Goal: Task Accomplishment & Management: Manage account settings

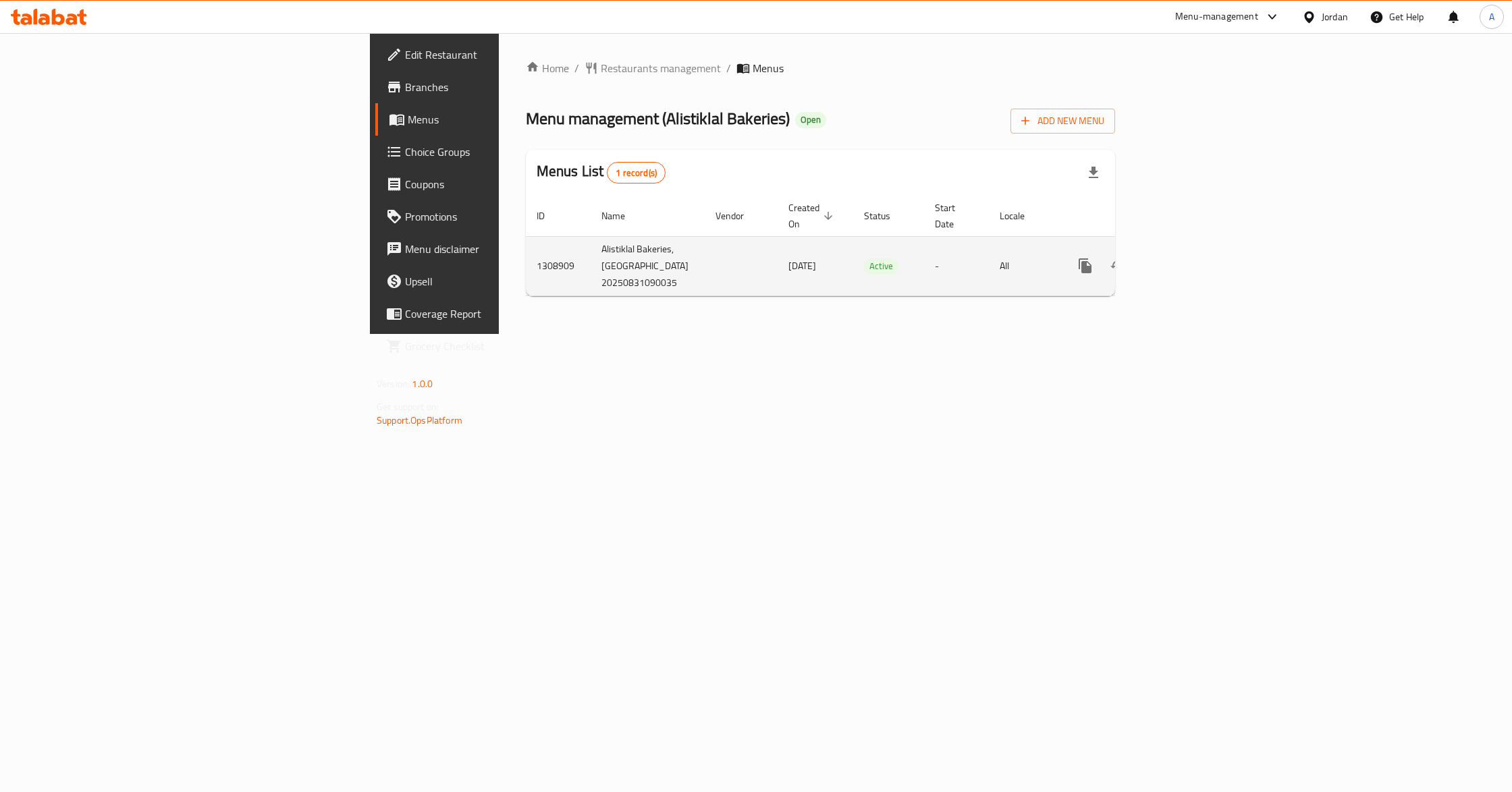
click at [1188, 260] on icon "enhanced table" at bounding box center [1182, 266] width 12 height 12
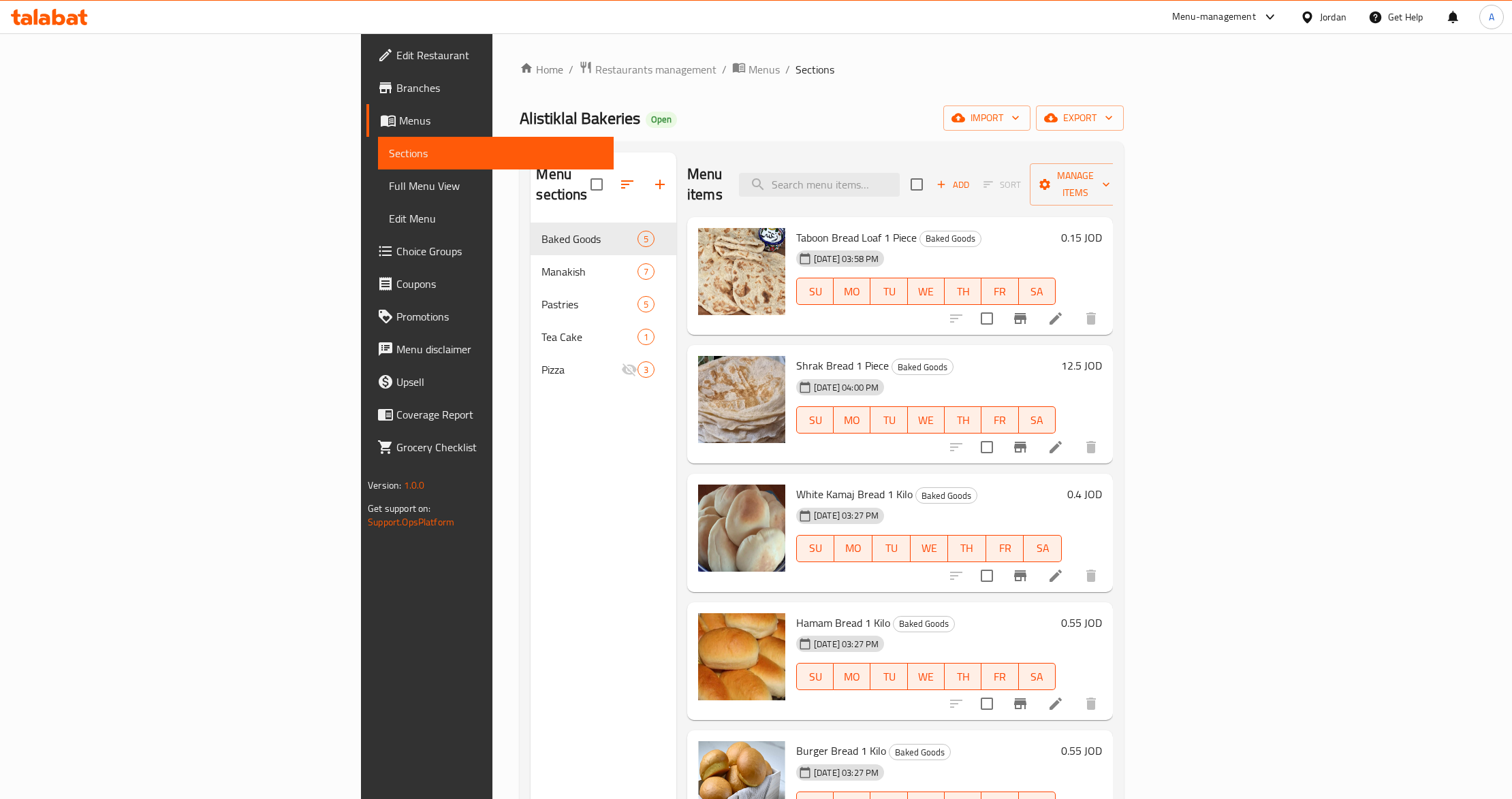
click at [531, 526] on div "Menu sections Baked Goods 5 Manakish 7 Pastries 5 Tea Cake 1 Pizza 3" at bounding box center [603, 552] width 146 height 799
click at [900, 178] on input "search" at bounding box center [819, 185] width 161 height 24
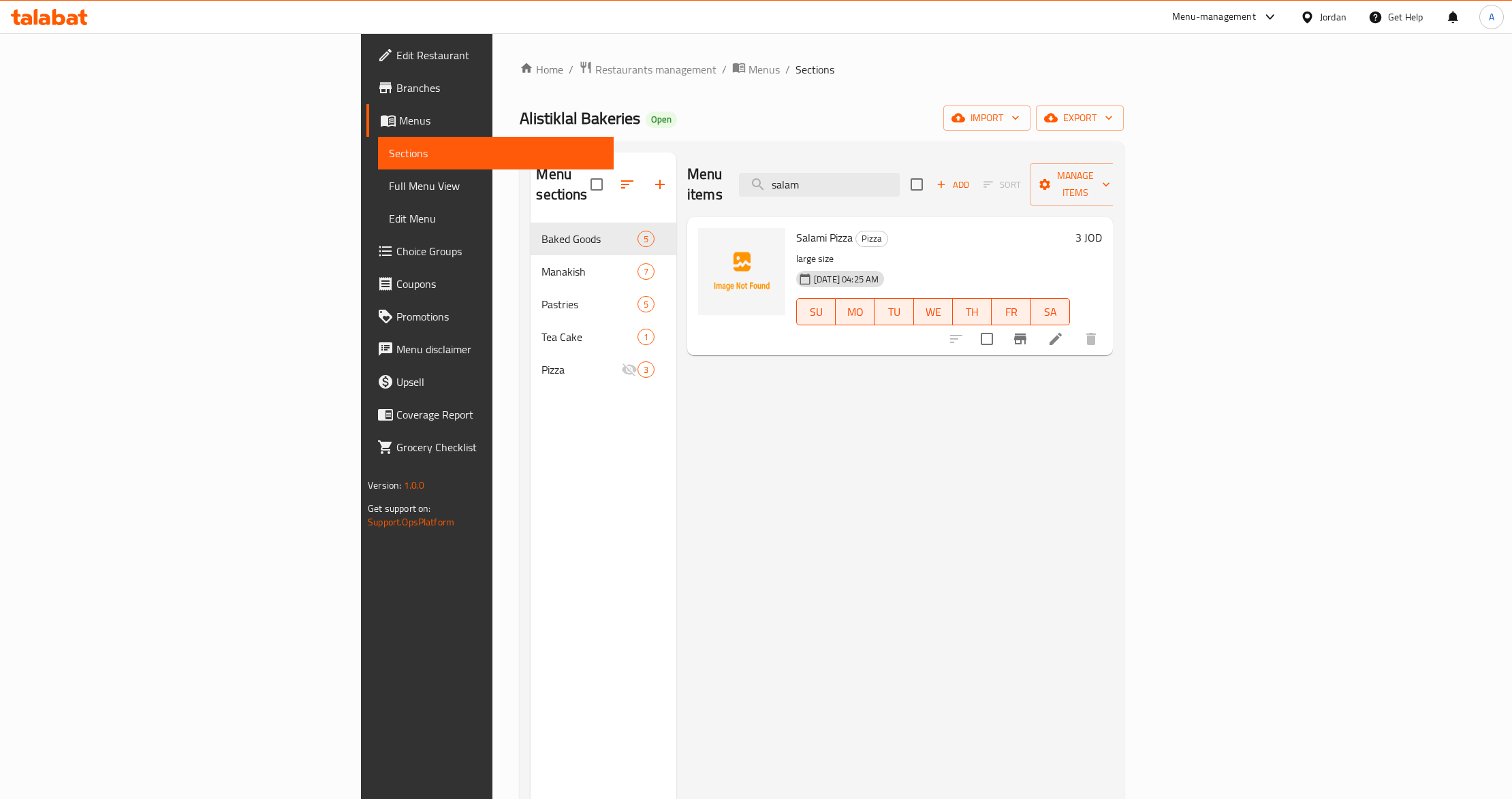
type input "salam"
click at [892, 251] on p "large size" at bounding box center [933, 259] width 274 height 17
click at [910, 251] on p "large size" at bounding box center [933, 259] width 274 height 17
click at [709, 239] on icon "upload picture" at bounding box center [717, 247] width 16 height 16
click at [676, 368] on div "Menu items salam Add Sort Manage items Salami Pizza Pizza large size 14-09-2025…" at bounding box center [894, 552] width 436 height 799
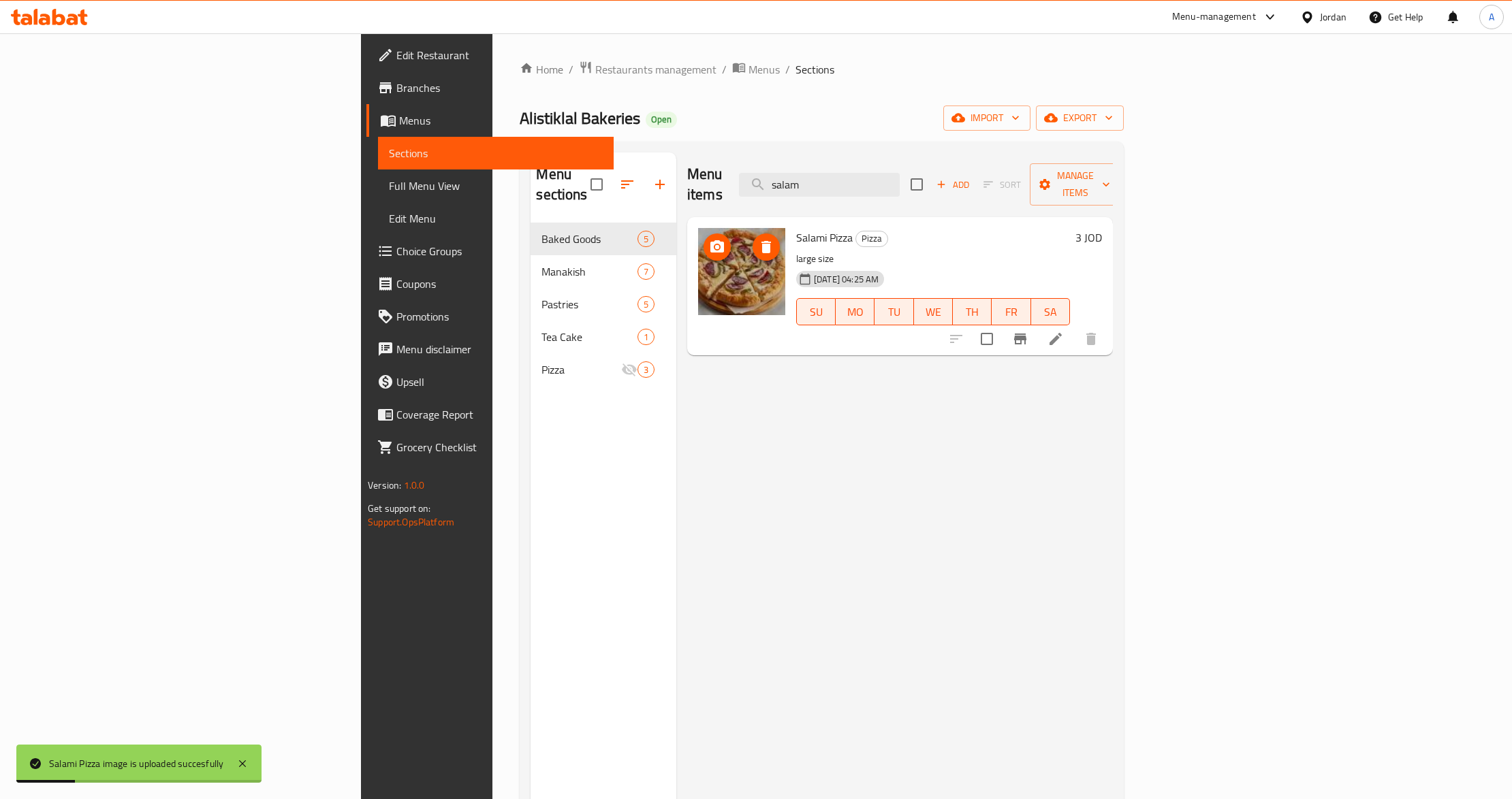
click at [698, 245] on img at bounding box center [741, 271] width 87 height 87
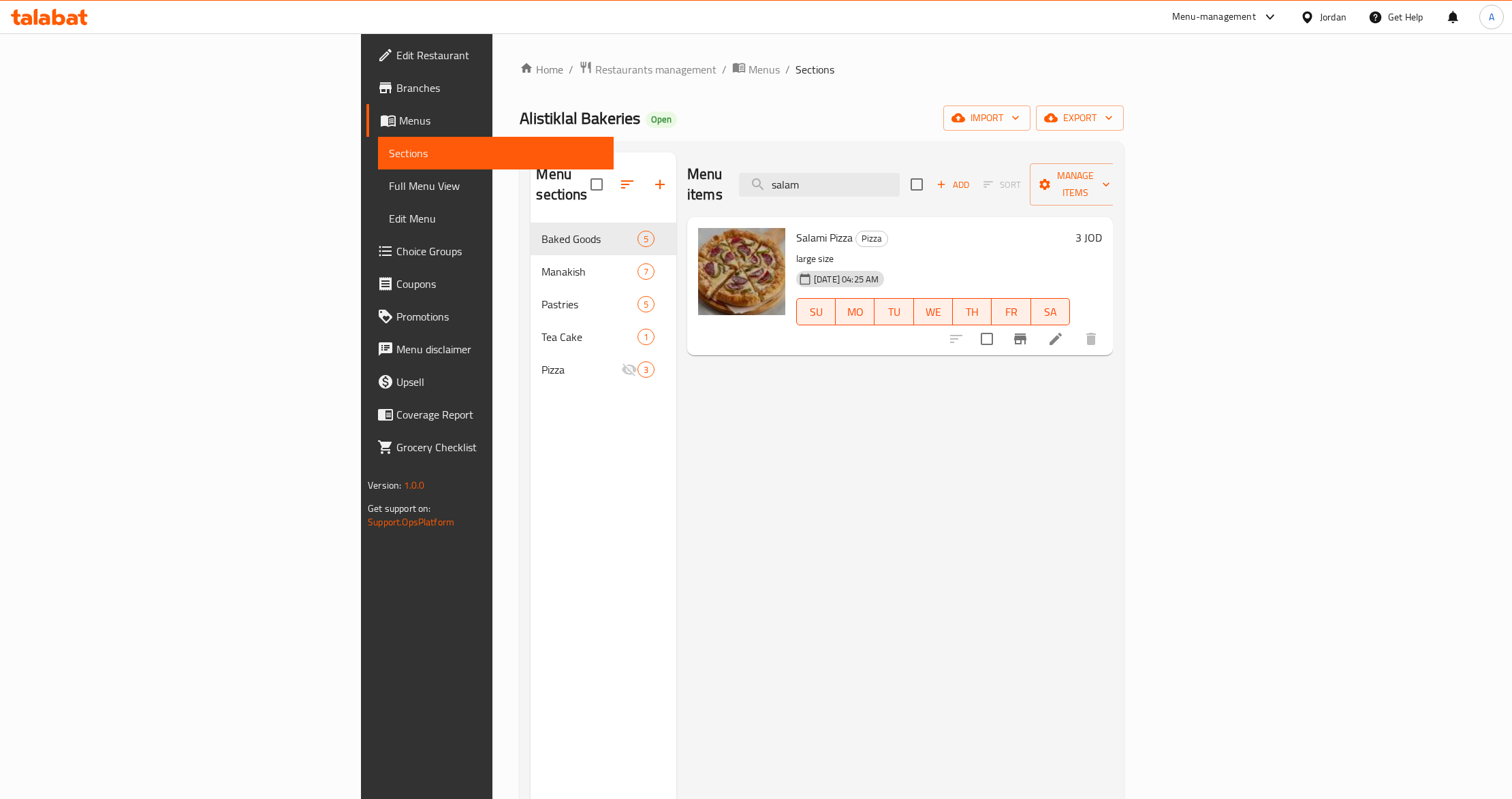
click at [1103, 482] on div "Menu items salam Add Sort Manage items Salami Pizza Pizza large size 14-09-2025…" at bounding box center [894, 552] width 436 height 799
click at [850, 462] on div "Menu items salam Add Sort Manage items Salami Pizza Pizza large size 14-09-2025…" at bounding box center [894, 552] width 436 height 799
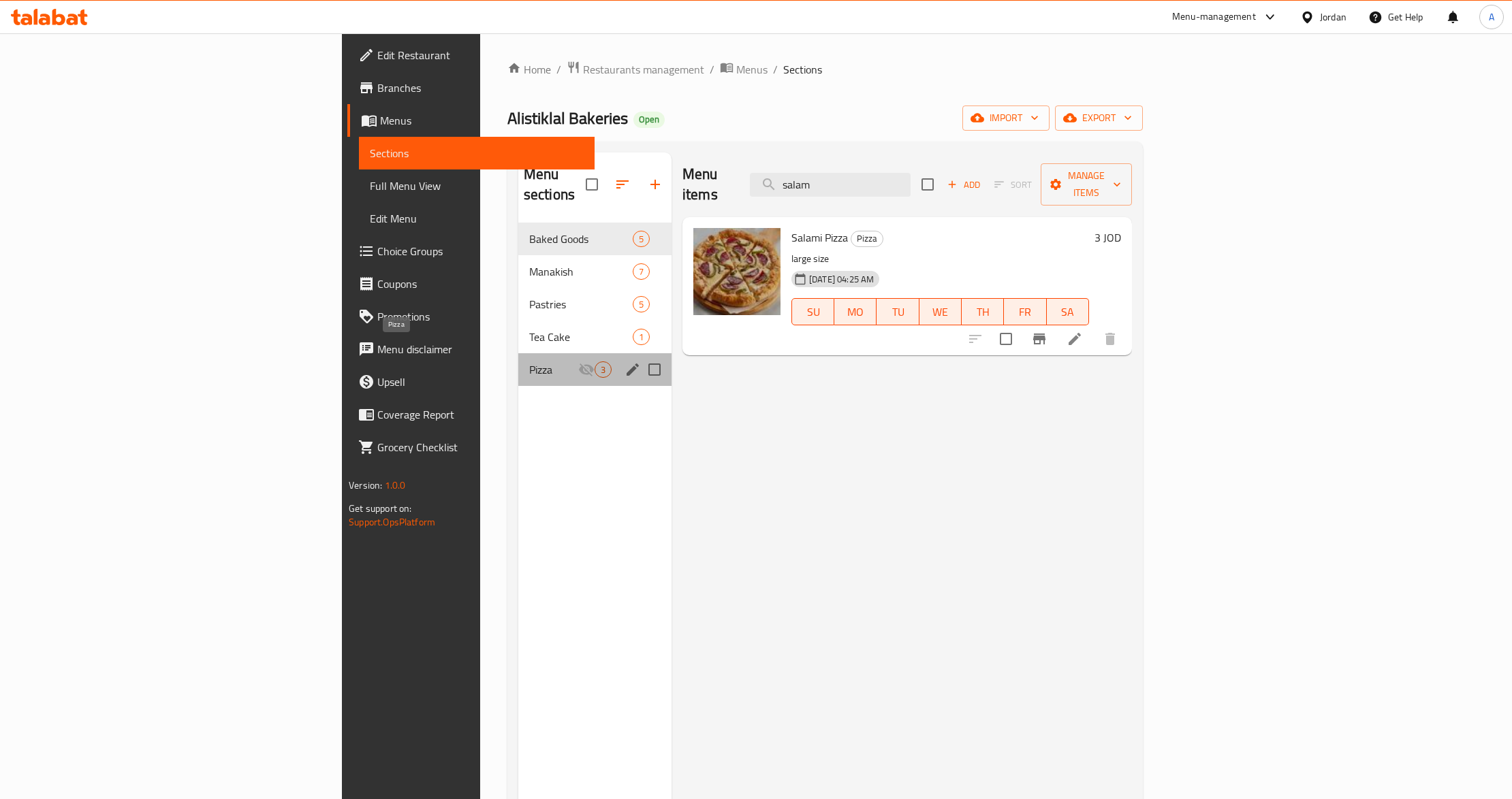
click at [529, 361] on span "Pizza" at bounding box center [554, 369] width 49 height 16
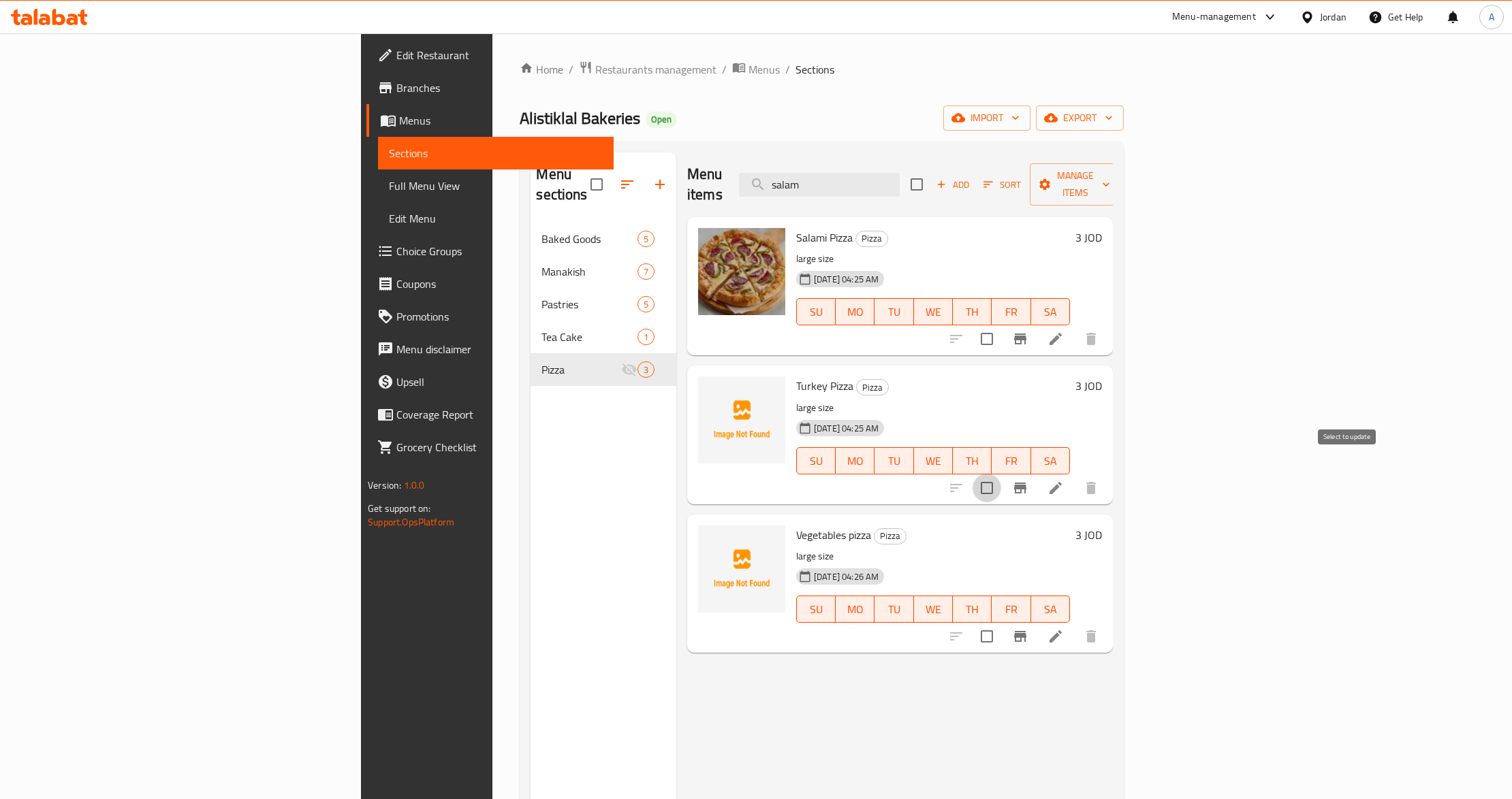
click at [1002, 474] on input "checkbox" at bounding box center [987, 488] width 29 height 29
checkbox input "true"
click at [1002, 622] on input "checkbox" at bounding box center [987, 636] width 29 height 29
checkbox input "true"
click at [1110, 171] on span "Manage items" at bounding box center [1076, 185] width 69 height 34
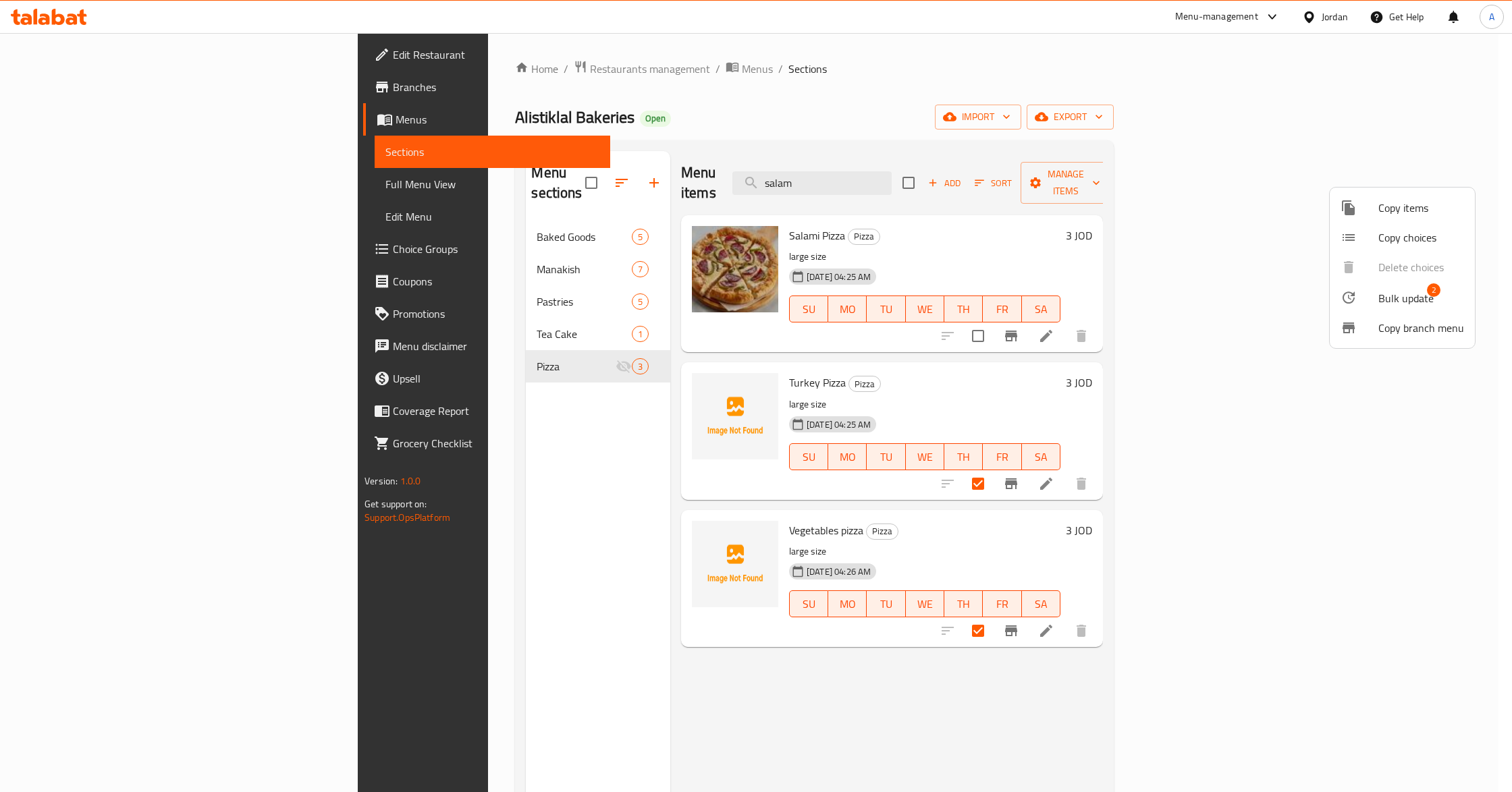
click at [1381, 304] on span "Bulk update" at bounding box center [1406, 298] width 55 height 16
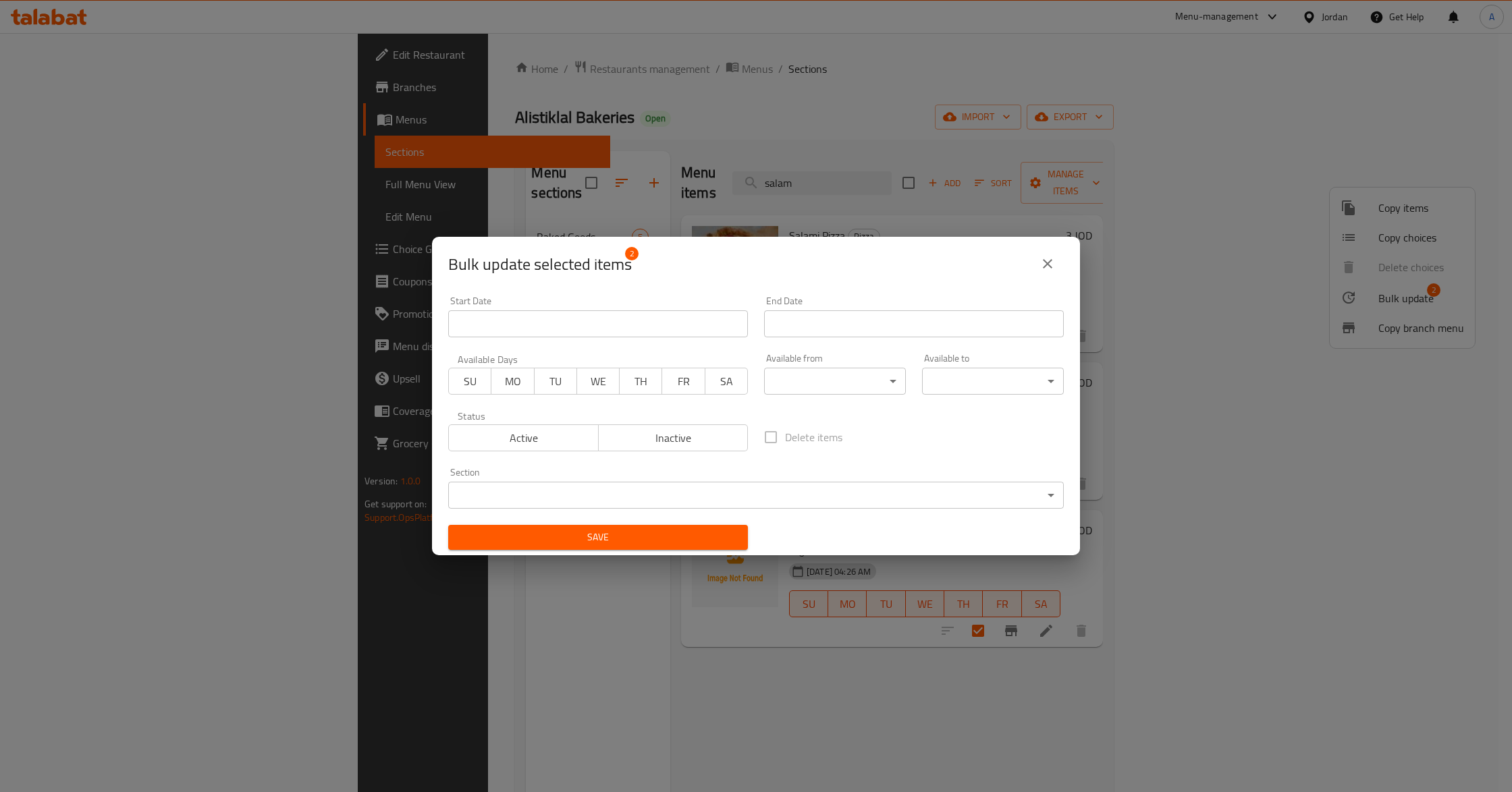
click at [700, 443] on span "Inactive" at bounding box center [673, 438] width 139 height 20
click at [665, 533] on span "Save" at bounding box center [598, 537] width 278 height 17
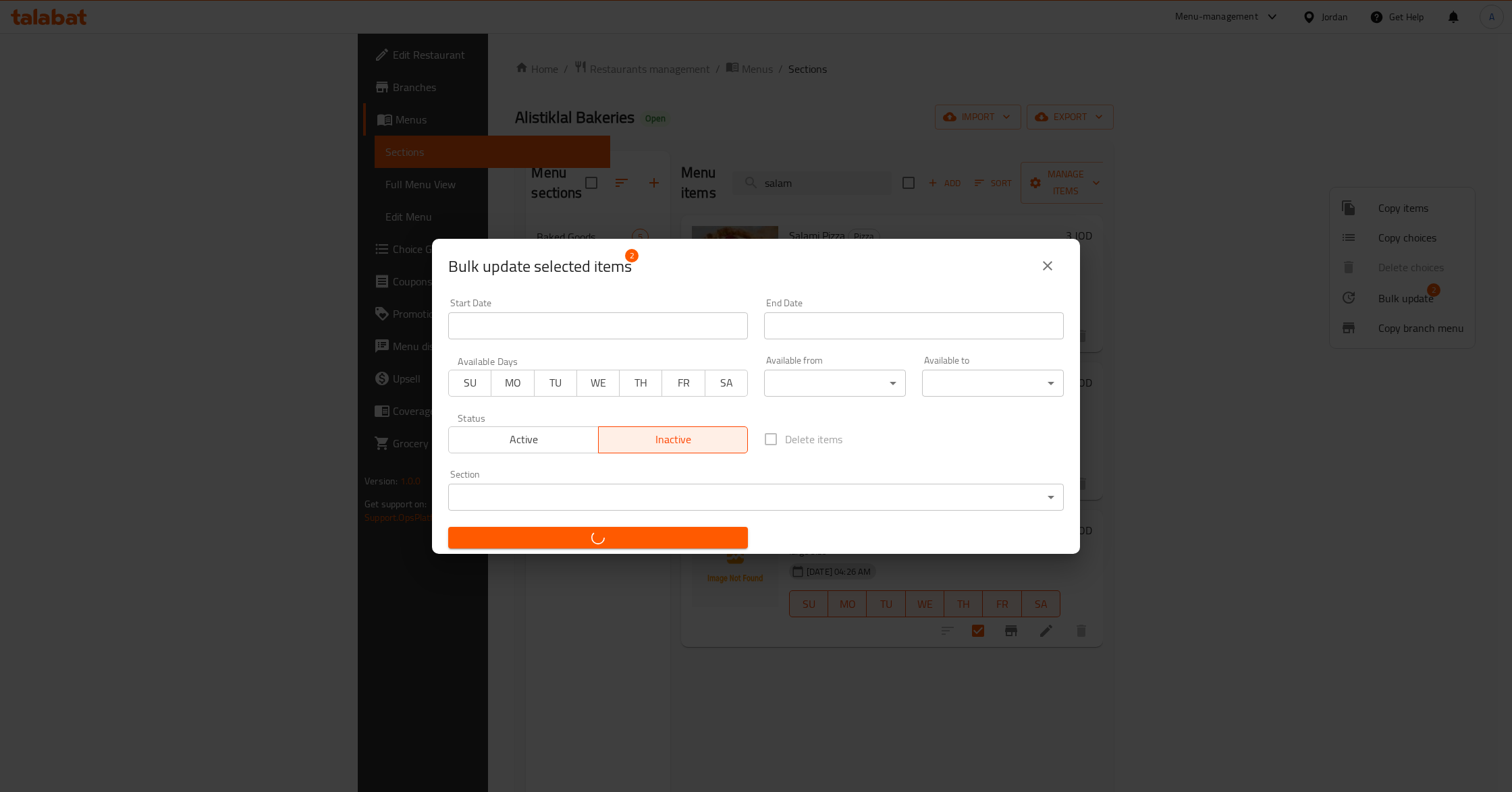
checkbox input "false"
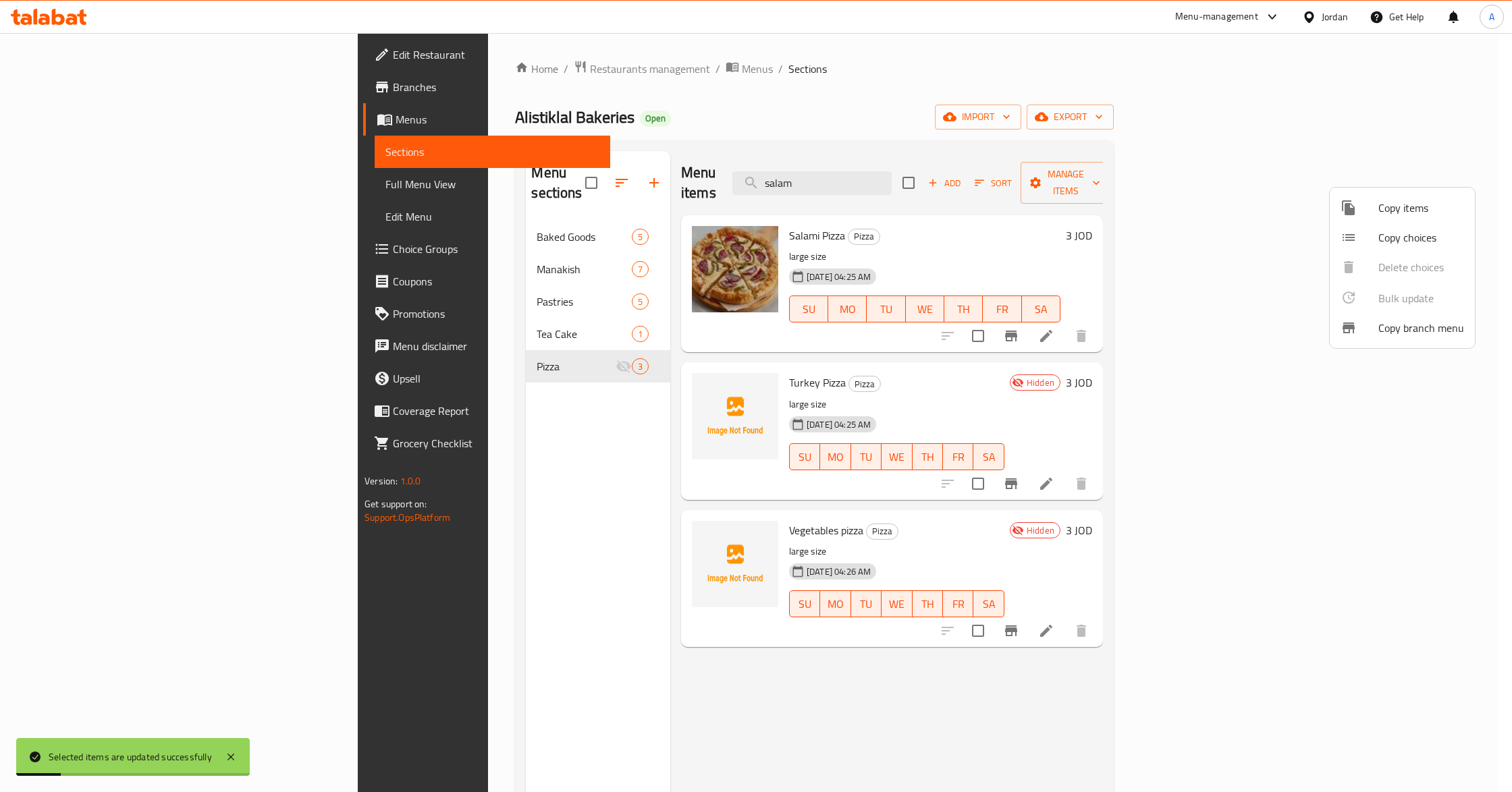
click at [507, 419] on div at bounding box center [756, 396] width 1512 height 792
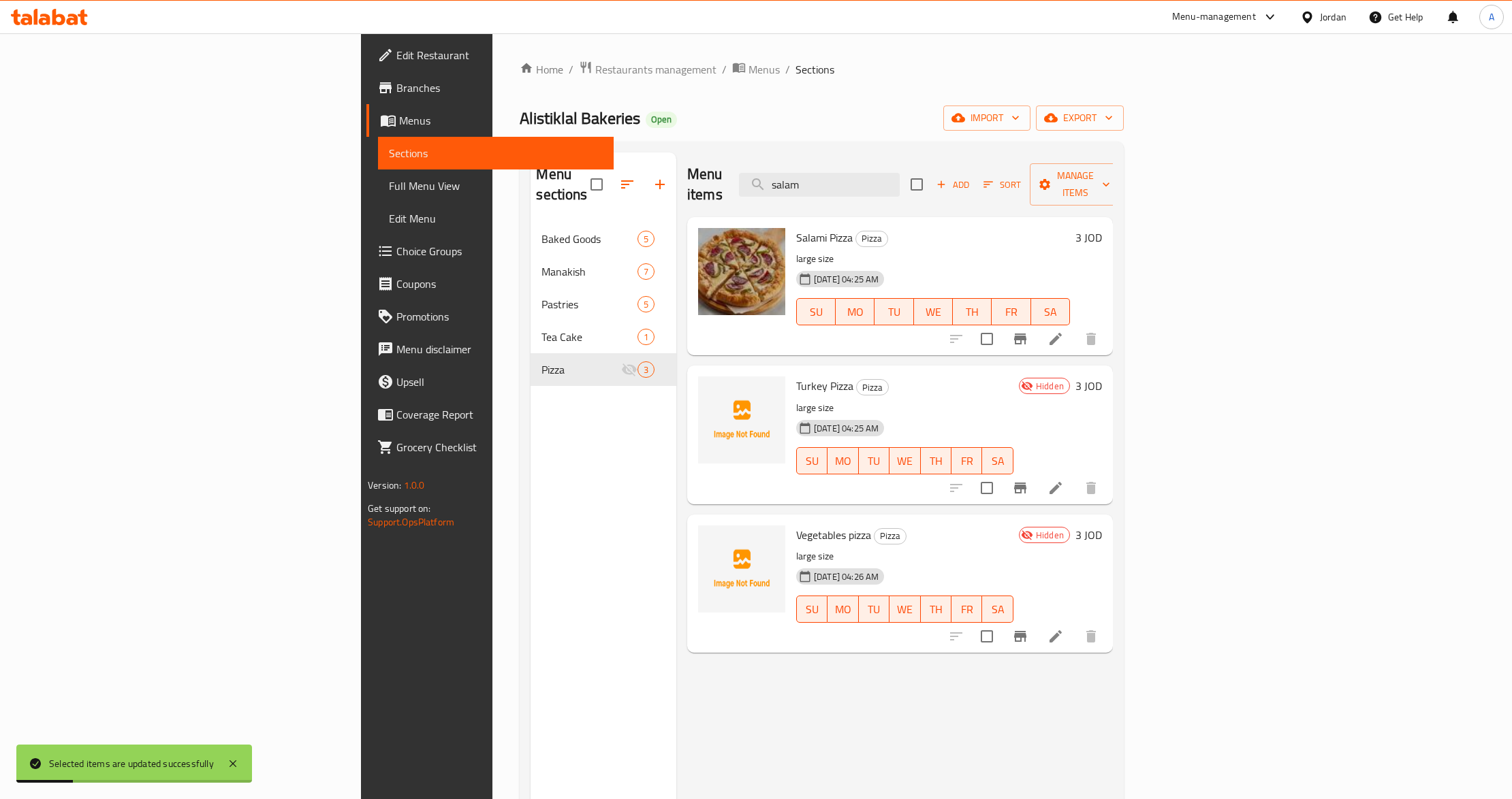
click at [537, 388] on div "Menu sections Baked Goods 5 Manakish 7 Pastries 5 Tea Cake 1 Pizza 3" at bounding box center [603, 552] width 146 height 799
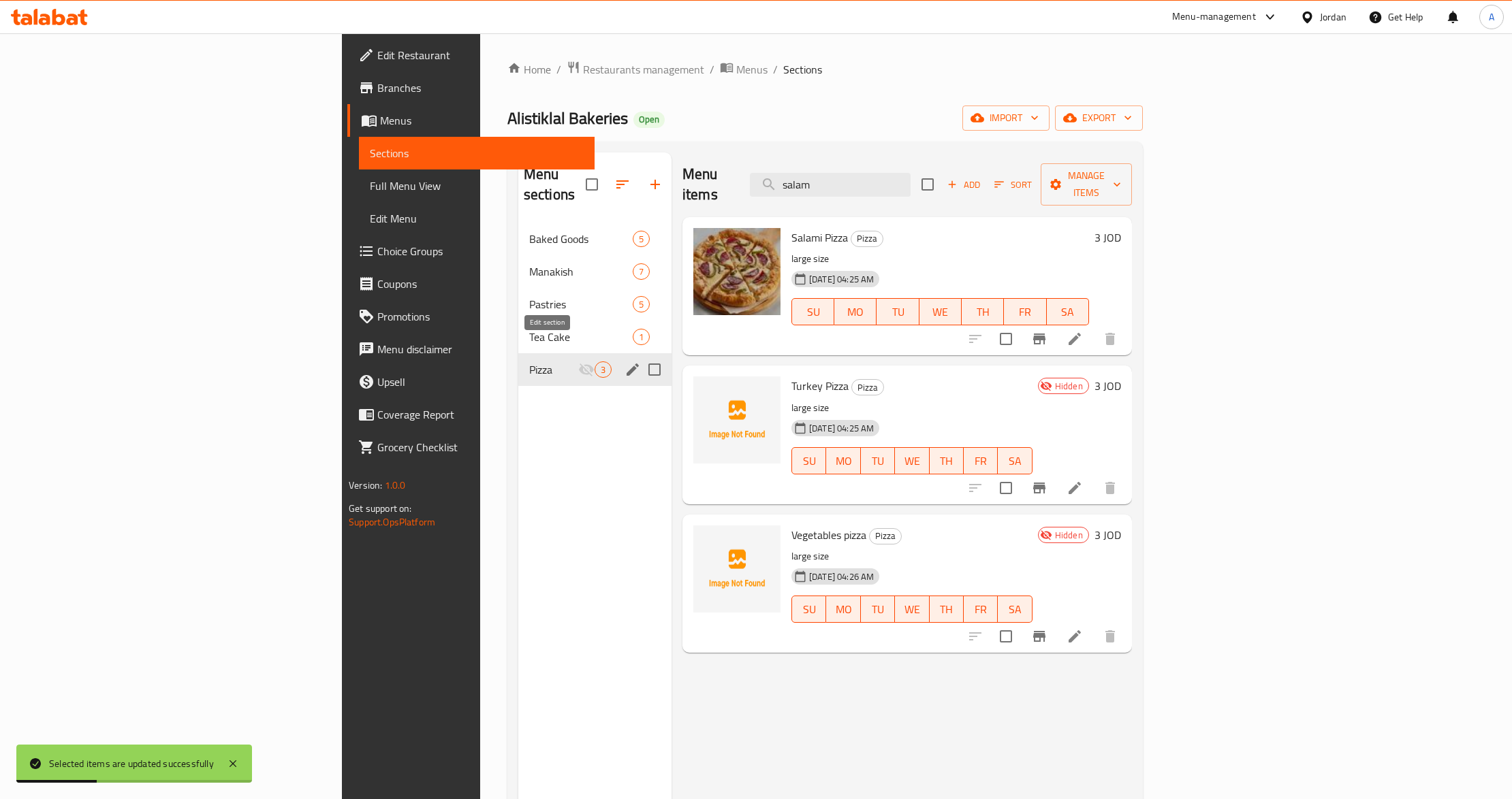
click at [626, 364] on icon "edit" at bounding box center [632, 370] width 12 height 12
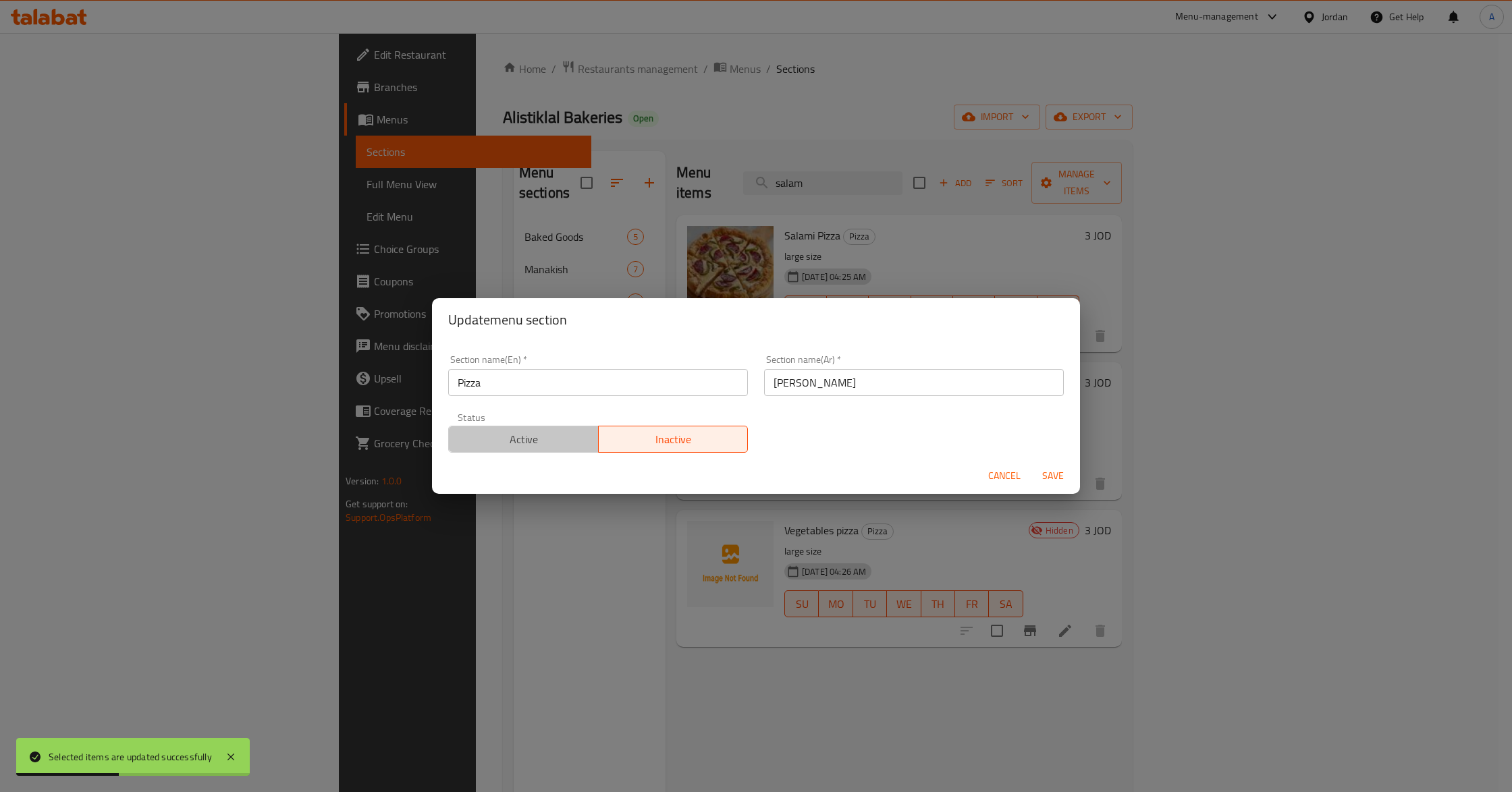
click at [552, 443] on span "Active" at bounding box center [524, 440] width 139 height 20
click at [1058, 475] on span "Save" at bounding box center [1053, 476] width 32 height 17
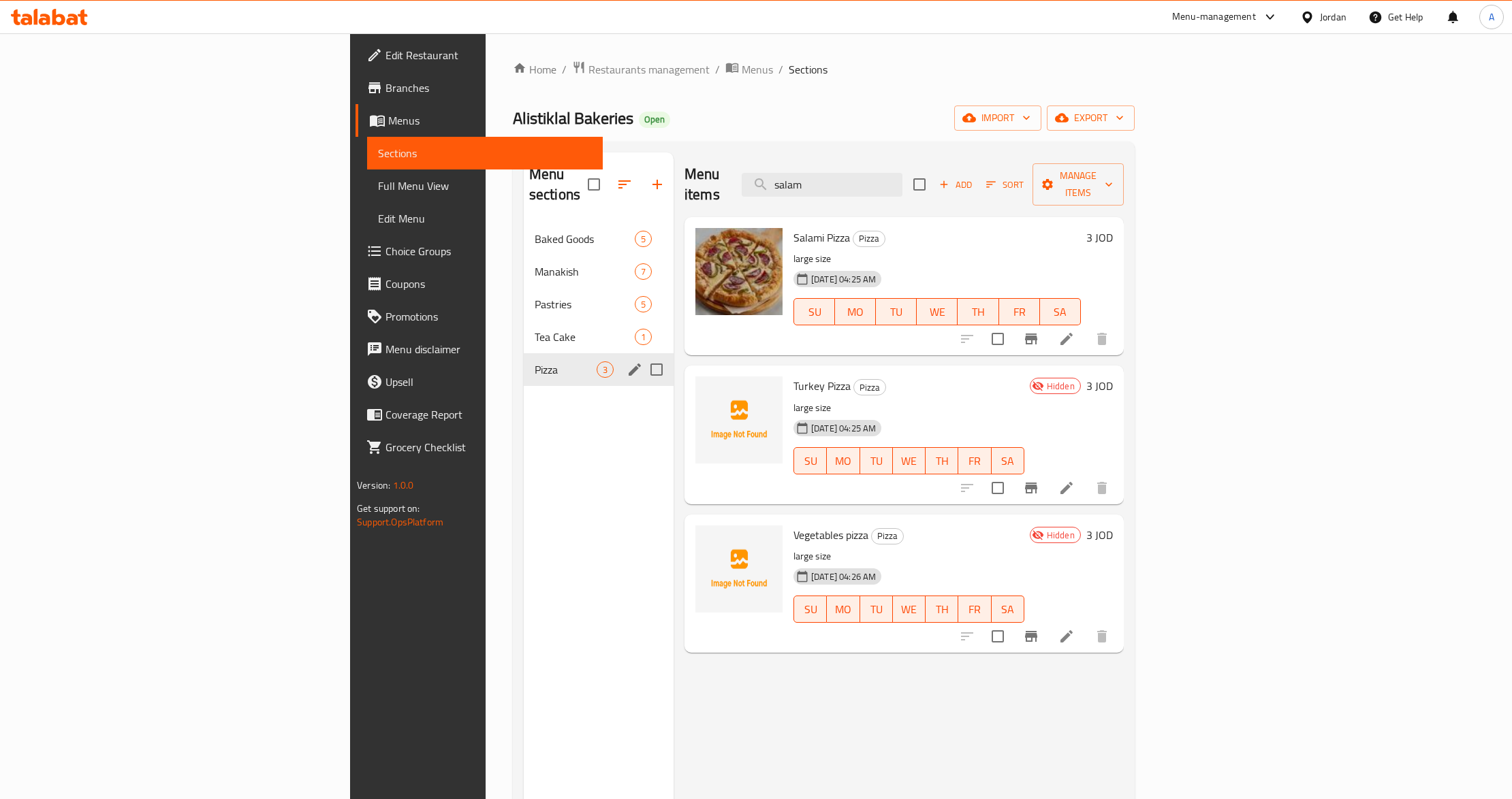
click at [835, 563] on div "14-09-2025 04:26 AM" at bounding box center [818, 576] width 60 height 27
click at [629, 364] on icon "edit" at bounding box center [635, 370] width 12 height 12
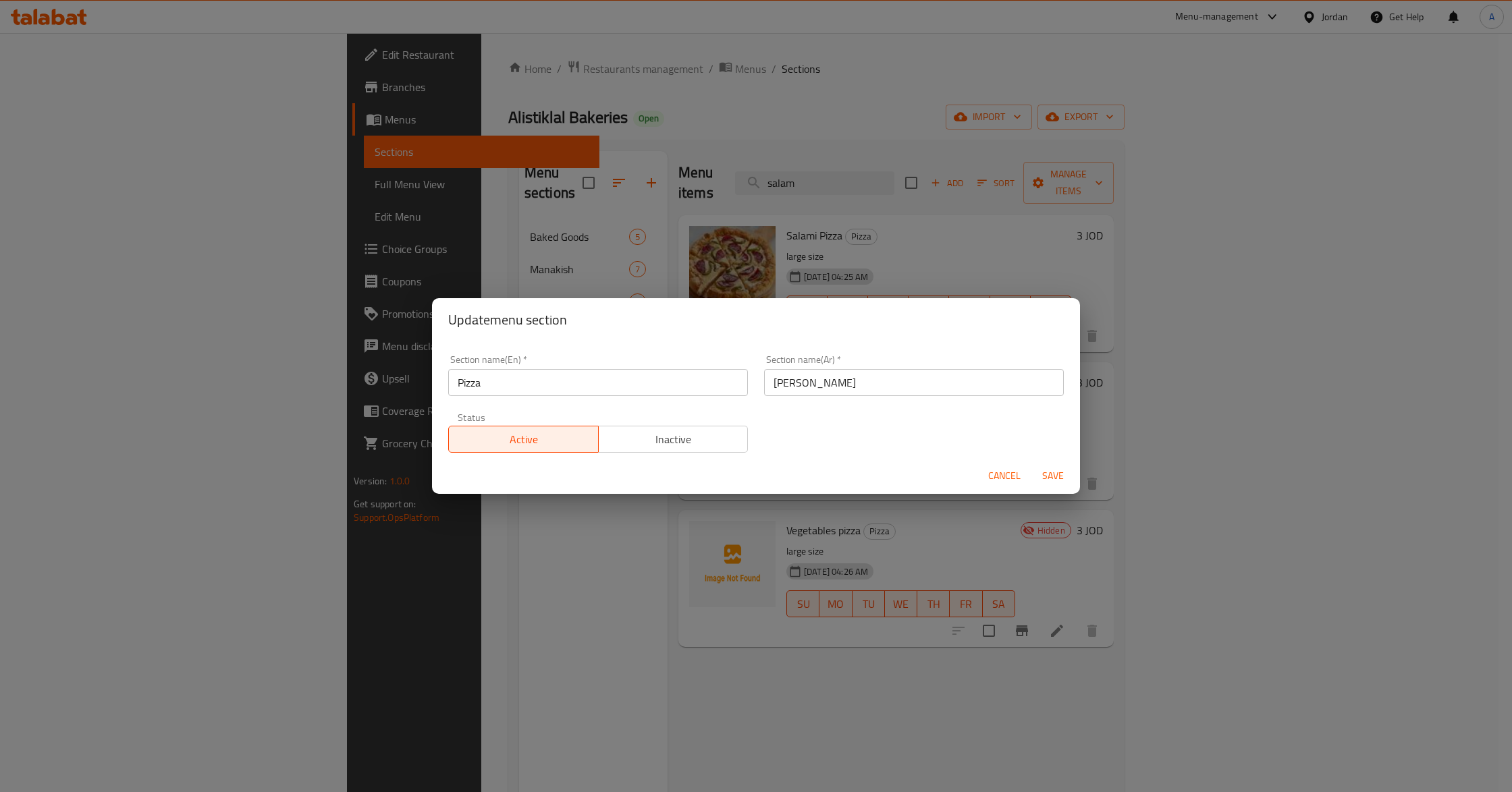
click at [660, 432] on span "Inactive" at bounding box center [673, 440] width 139 height 20
click at [1062, 472] on span "Save" at bounding box center [1053, 476] width 32 height 17
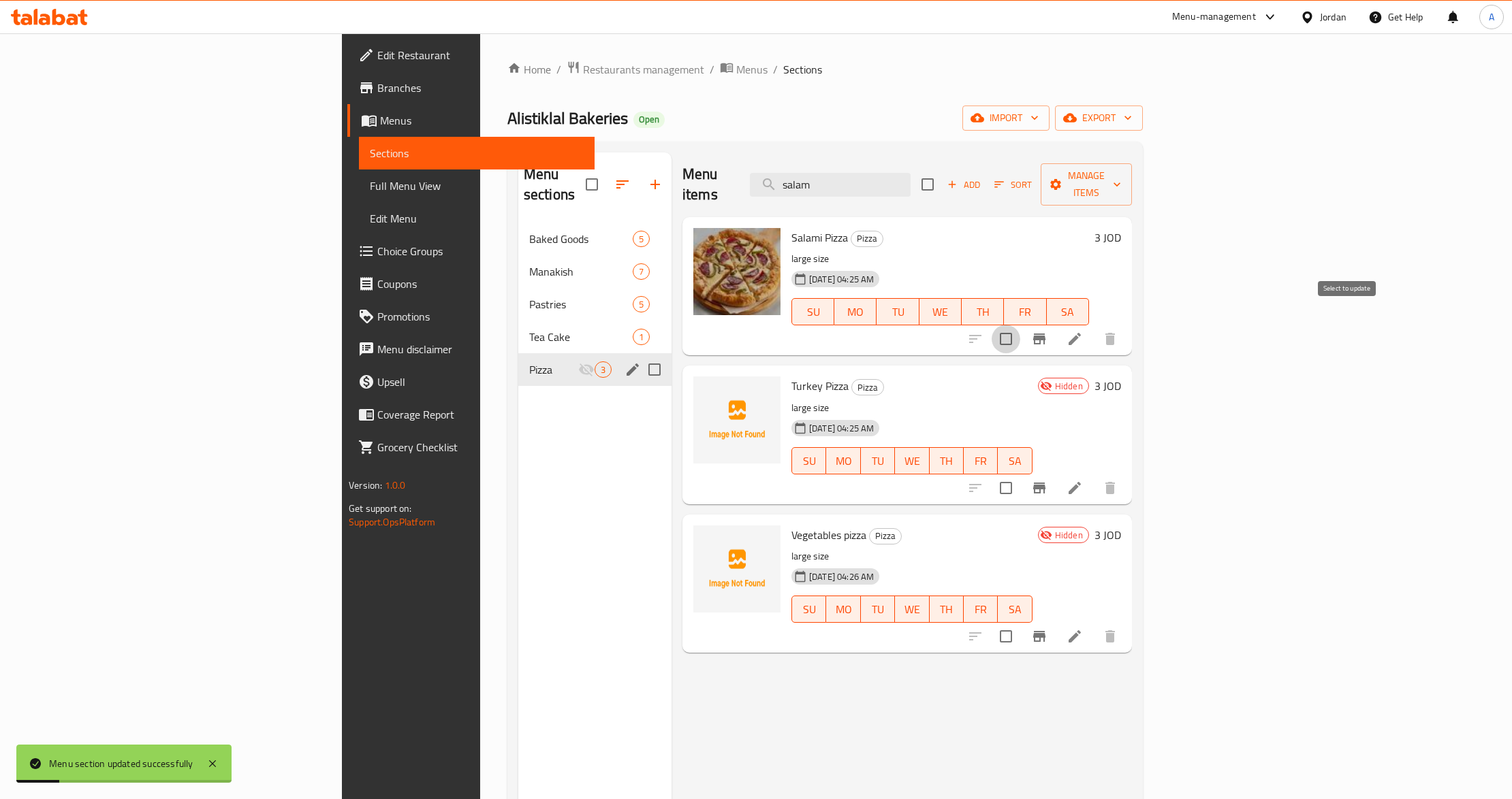
click at [1020, 325] on input "checkbox" at bounding box center [1005, 339] width 29 height 29
click at [1132, 187] on button "Manage items" at bounding box center [1087, 185] width 91 height 42
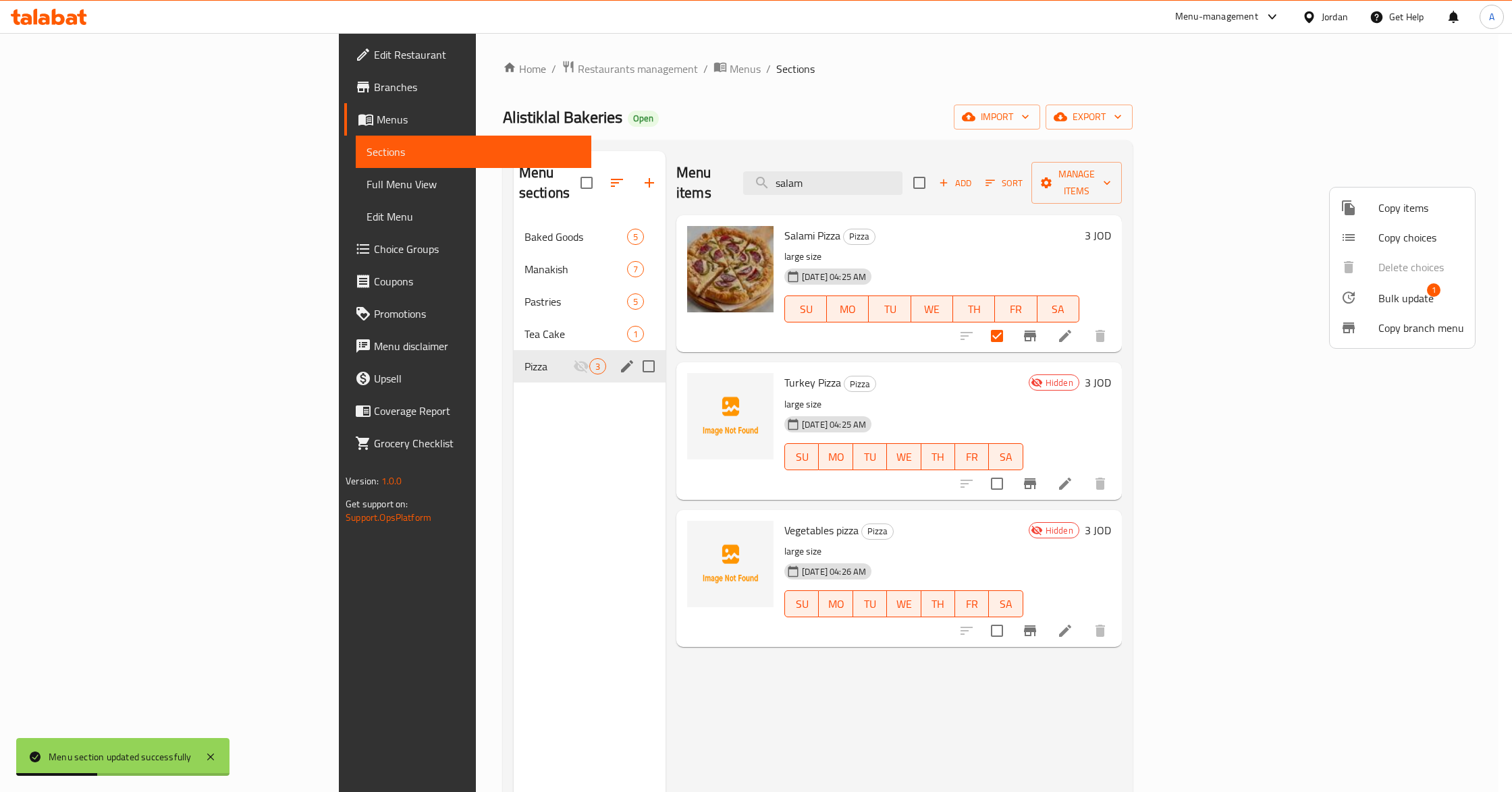
click at [1390, 298] on span "Bulk update" at bounding box center [1406, 298] width 55 height 16
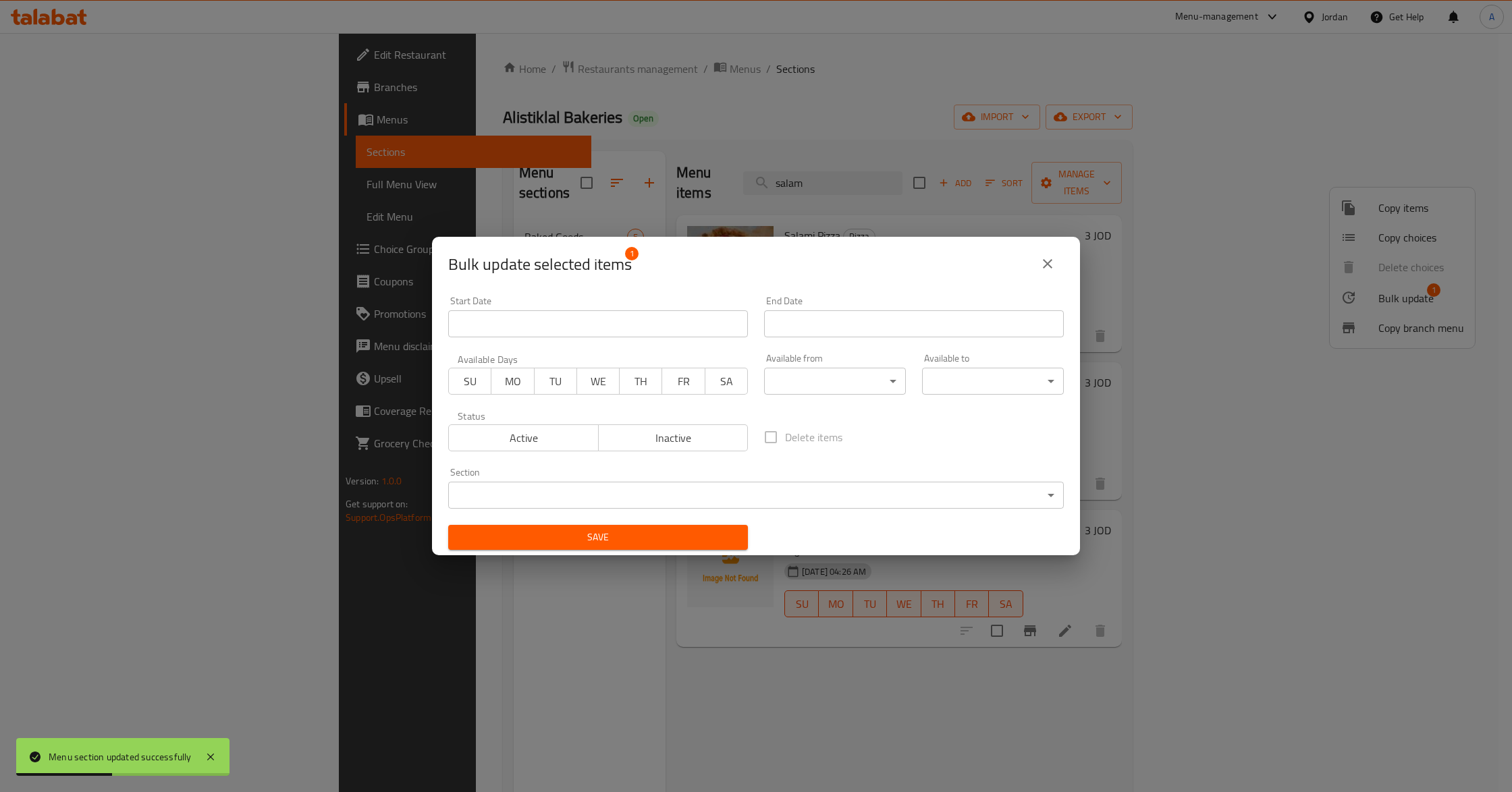
click at [689, 444] on span "Inactive" at bounding box center [673, 438] width 139 height 20
click at [649, 540] on span "Save" at bounding box center [598, 537] width 278 height 17
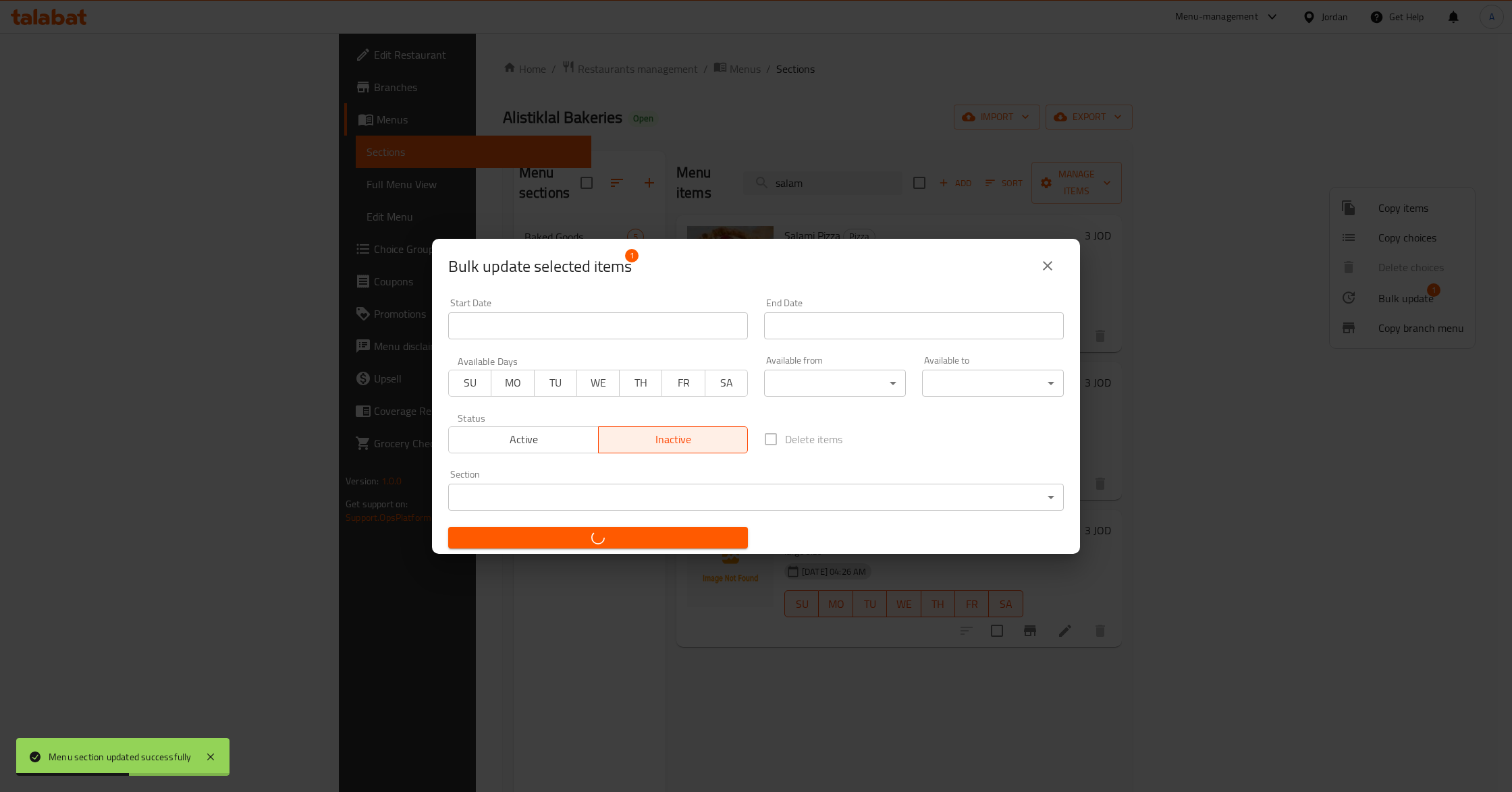
checkbox input "false"
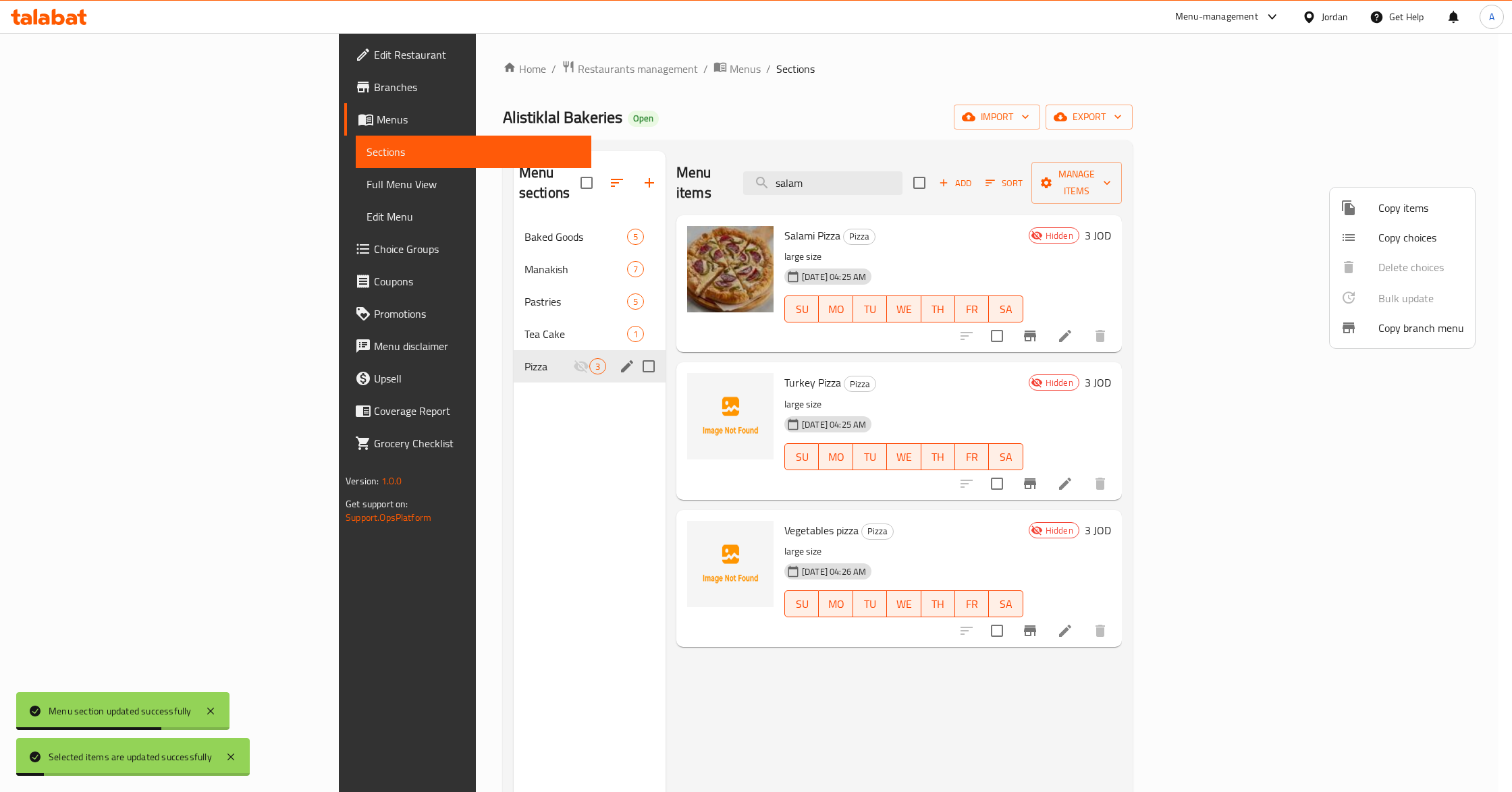
click at [1118, 67] on div at bounding box center [756, 396] width 1512 height 792
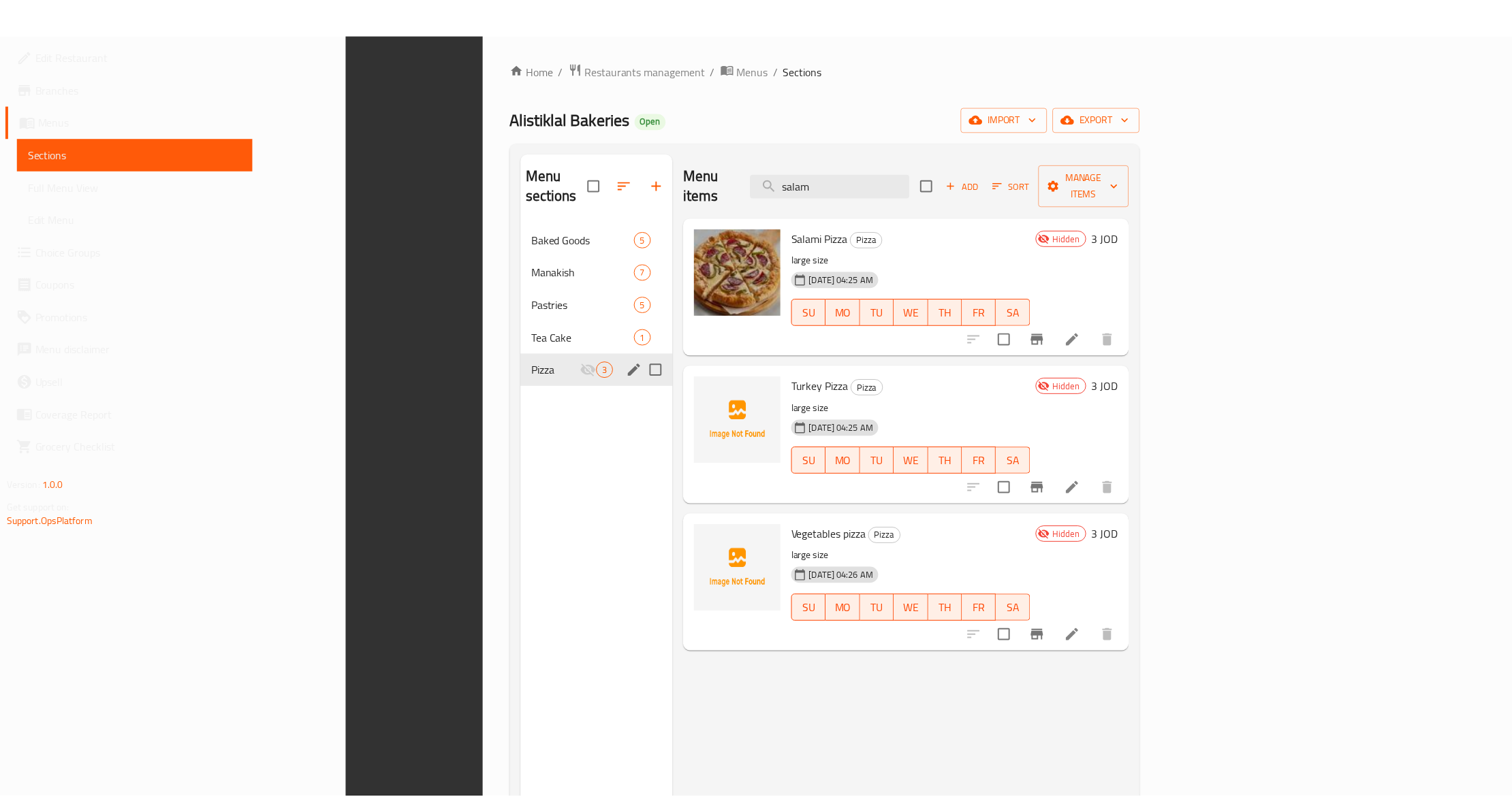
scroll to position [191, 0]
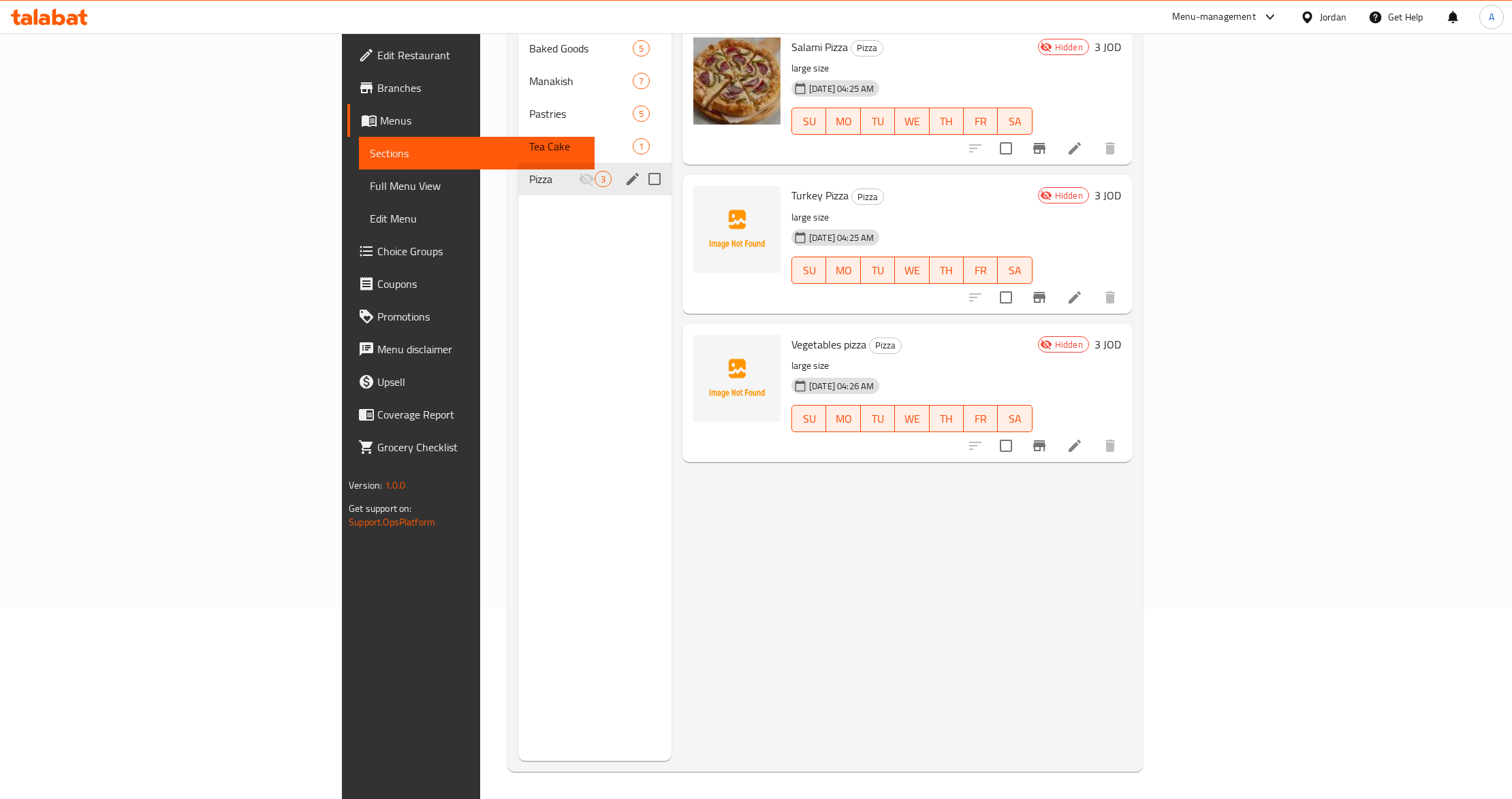
click at [1328, 22] on div "Jordan" at bounding box center [1333, 16] width 26 height 15
click at [1200, 344] on div "[GEOGRAPHIC_DATA]" at bounding box center [1198, 357] width 112 height 32
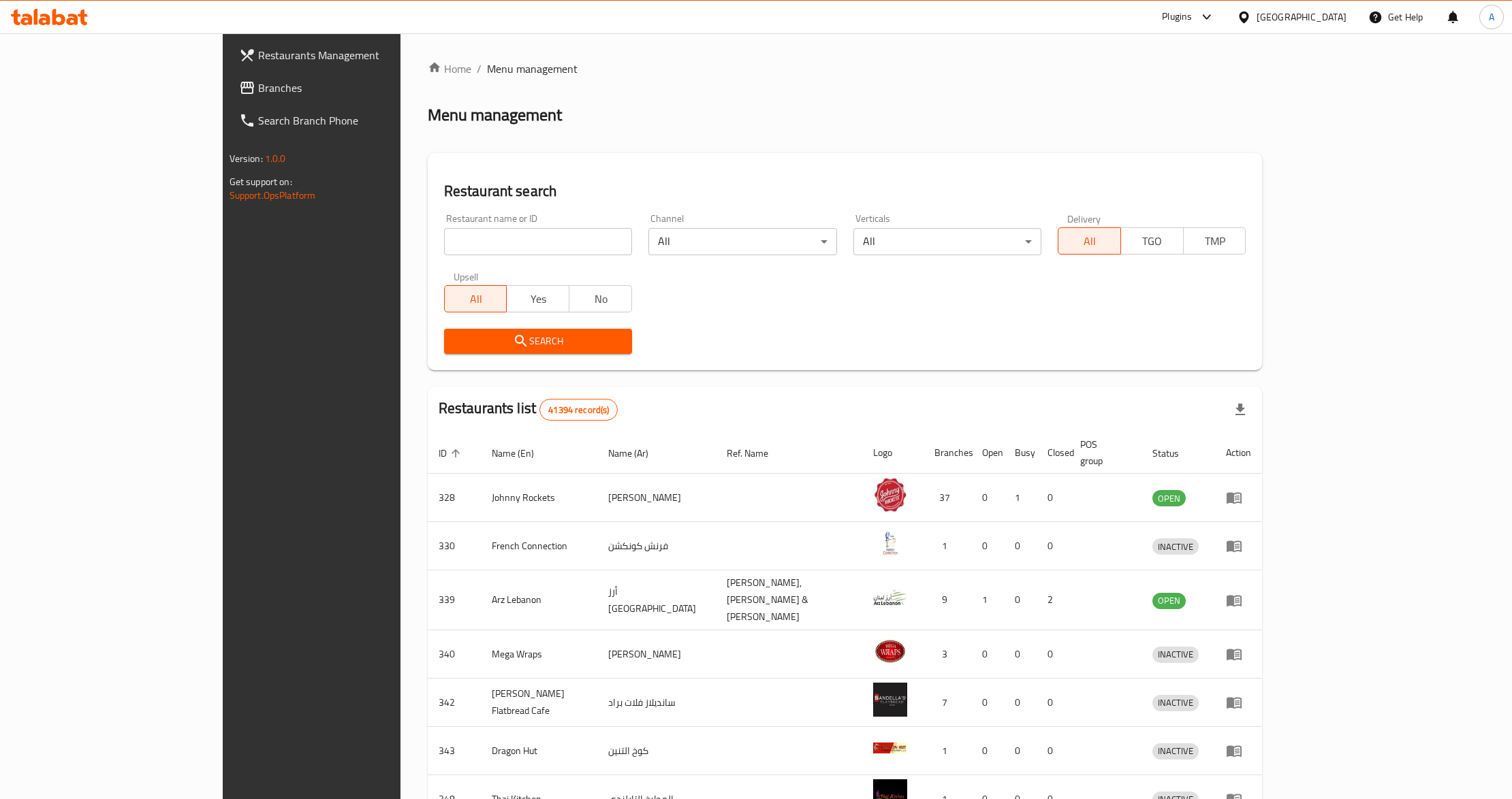
click at [258, 95] on span "Branches" at bounding box center [361, 87] width 206 height 16
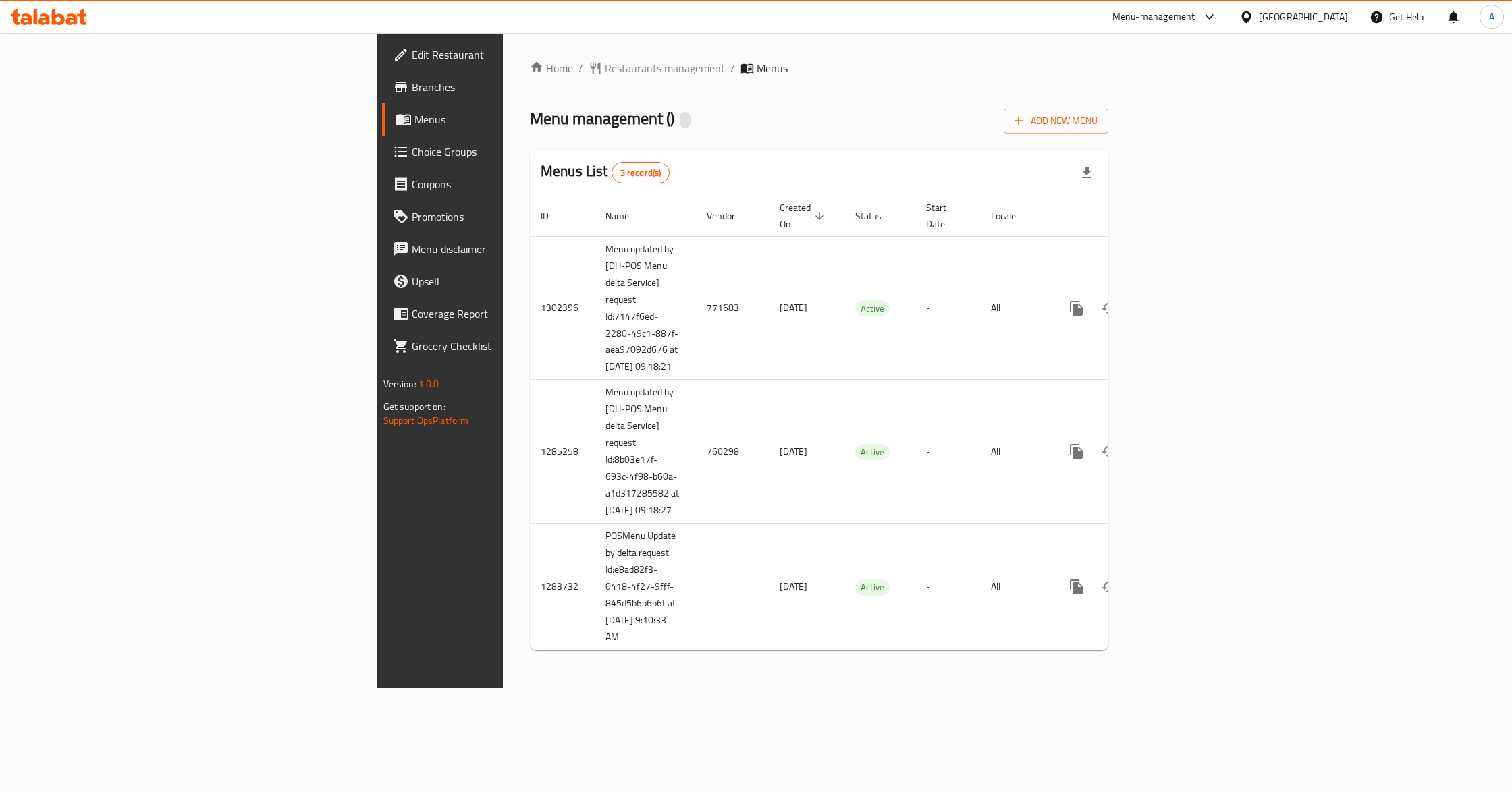
click at [569, 123] on div "Menu management ( ) Add New Menu" at bounding box center [819, 119] width 578 height 31
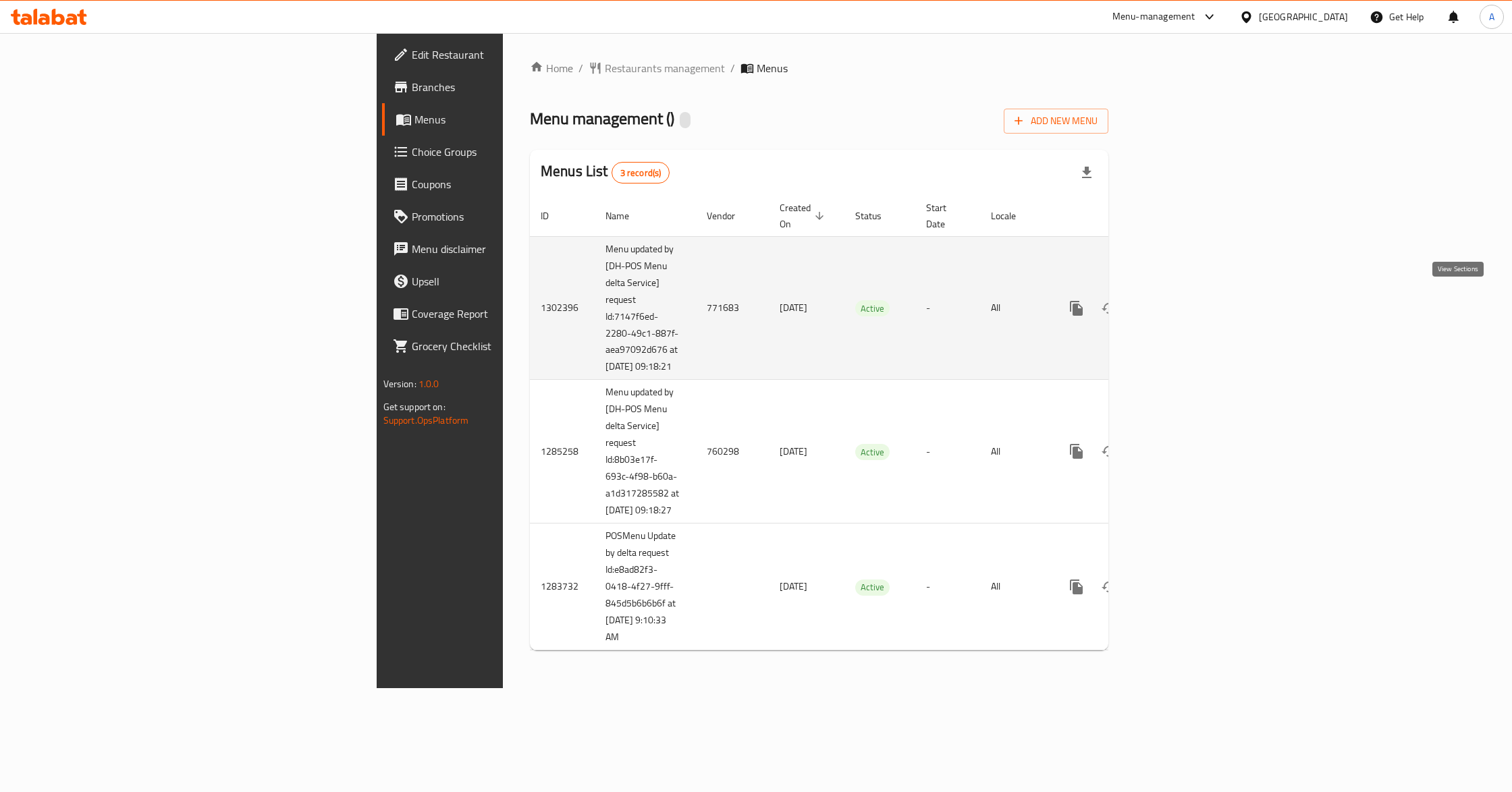
click at [1190, 298] on link "enhanced table" at bounding box center [1174, 308] width 32 height 32
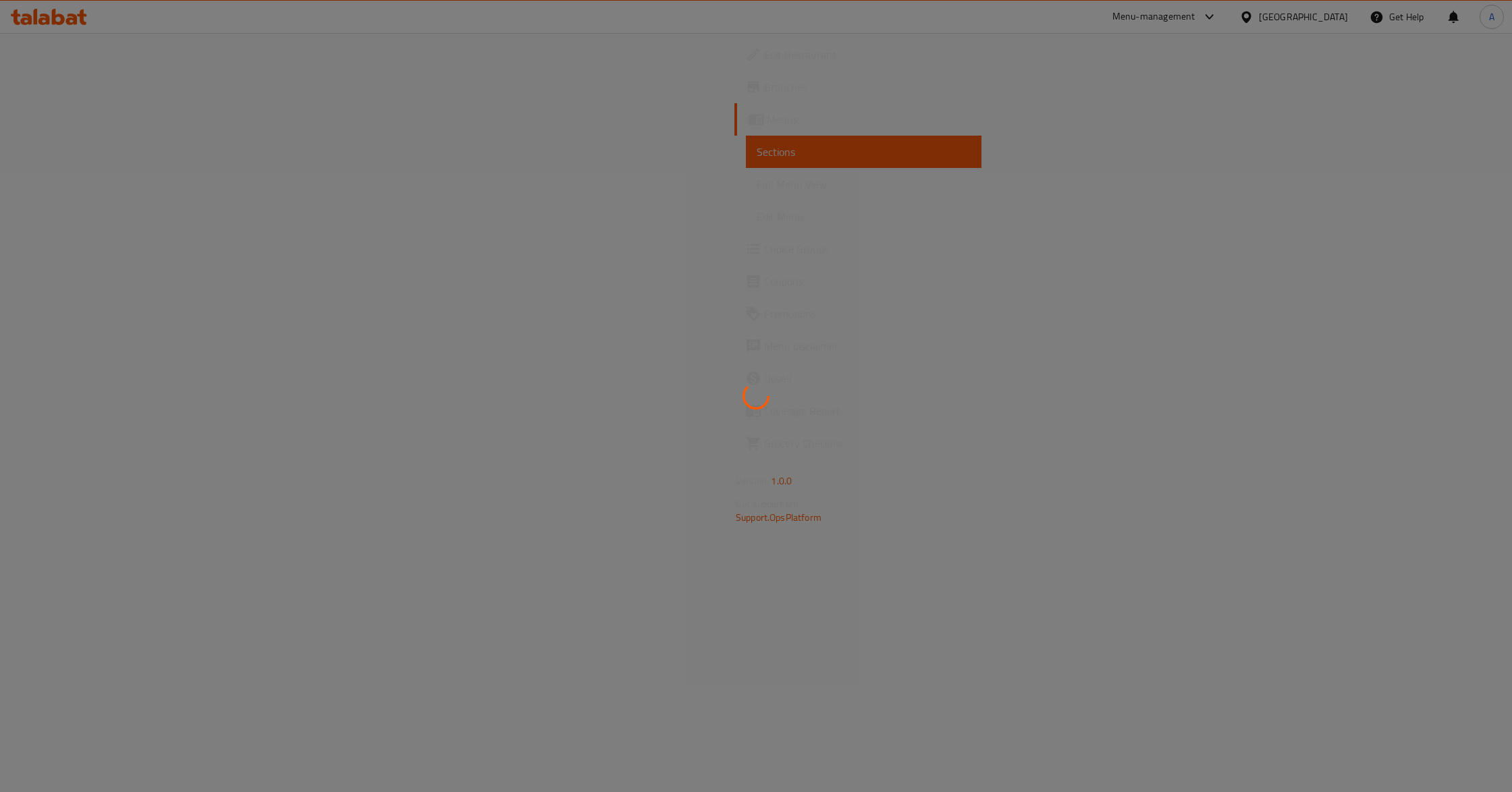
click at [169, 62] on div at bounding box center [756, 396] width 1512 height 792
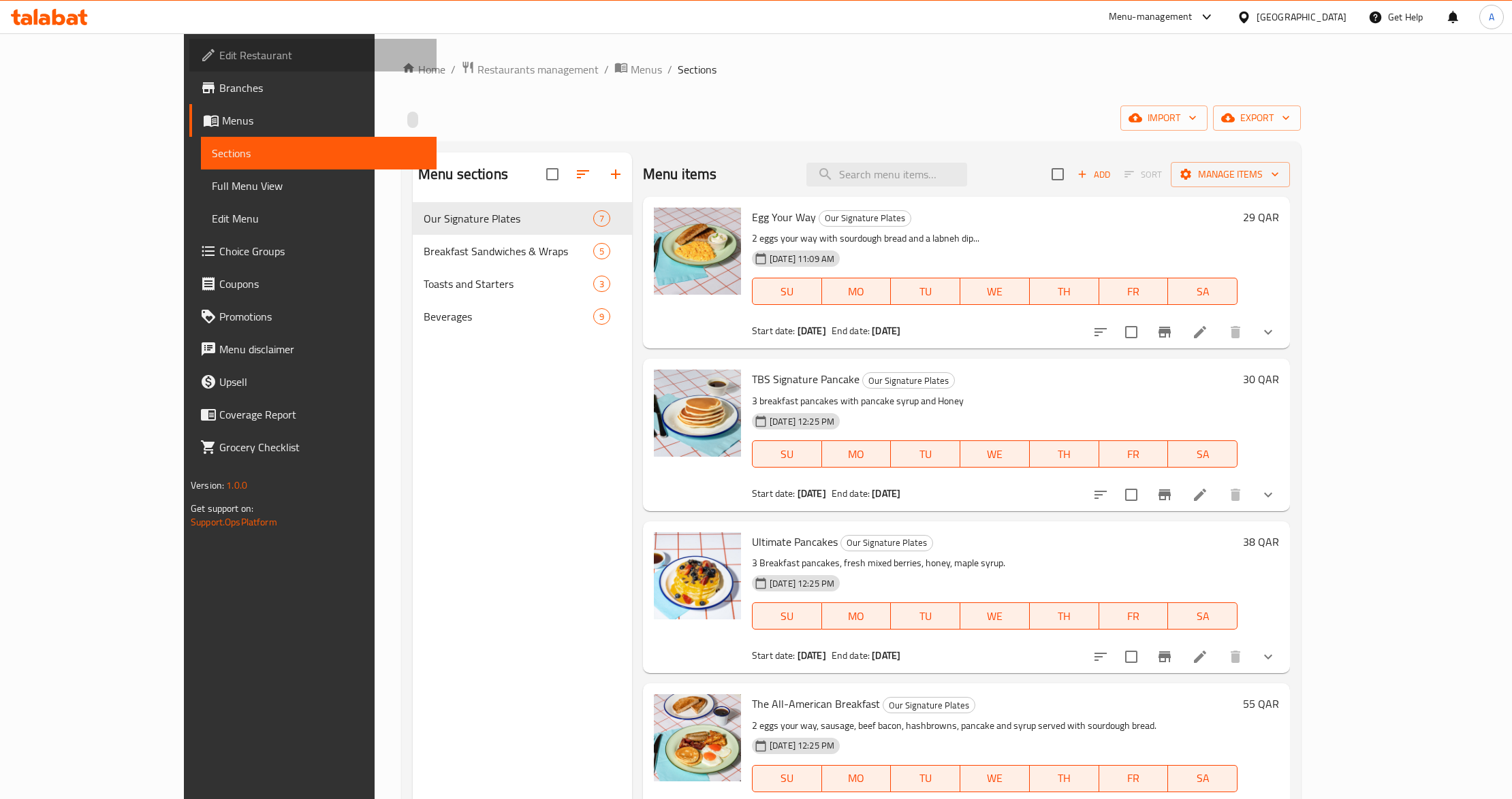
click at [219, 63] on span "Edit Restaurant" at bounding box center [322, 55] width 206 height 16
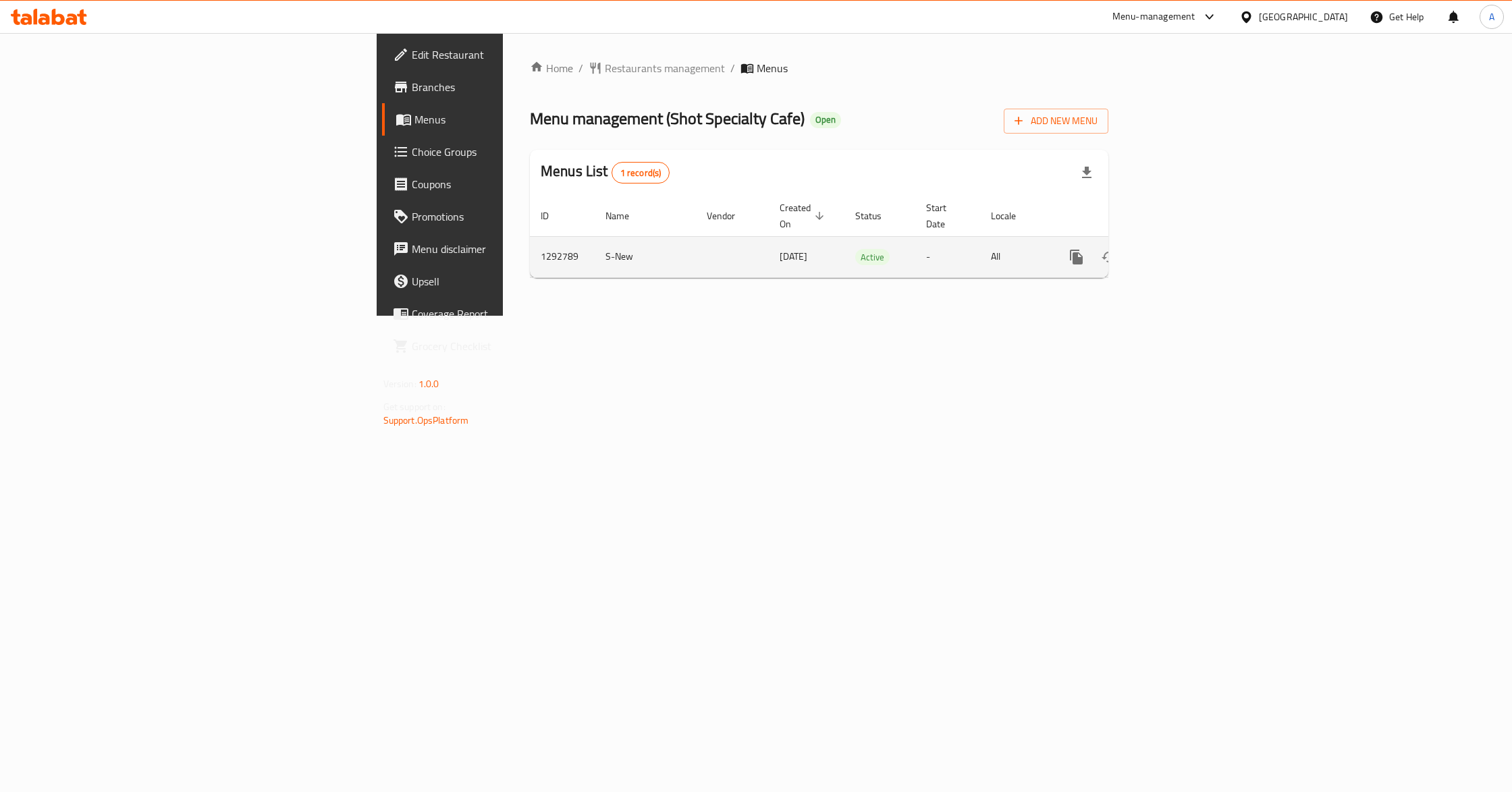
click at [1190, 241] on link "enhanced table" at bounding box center [1174, 257] width 32 height 32
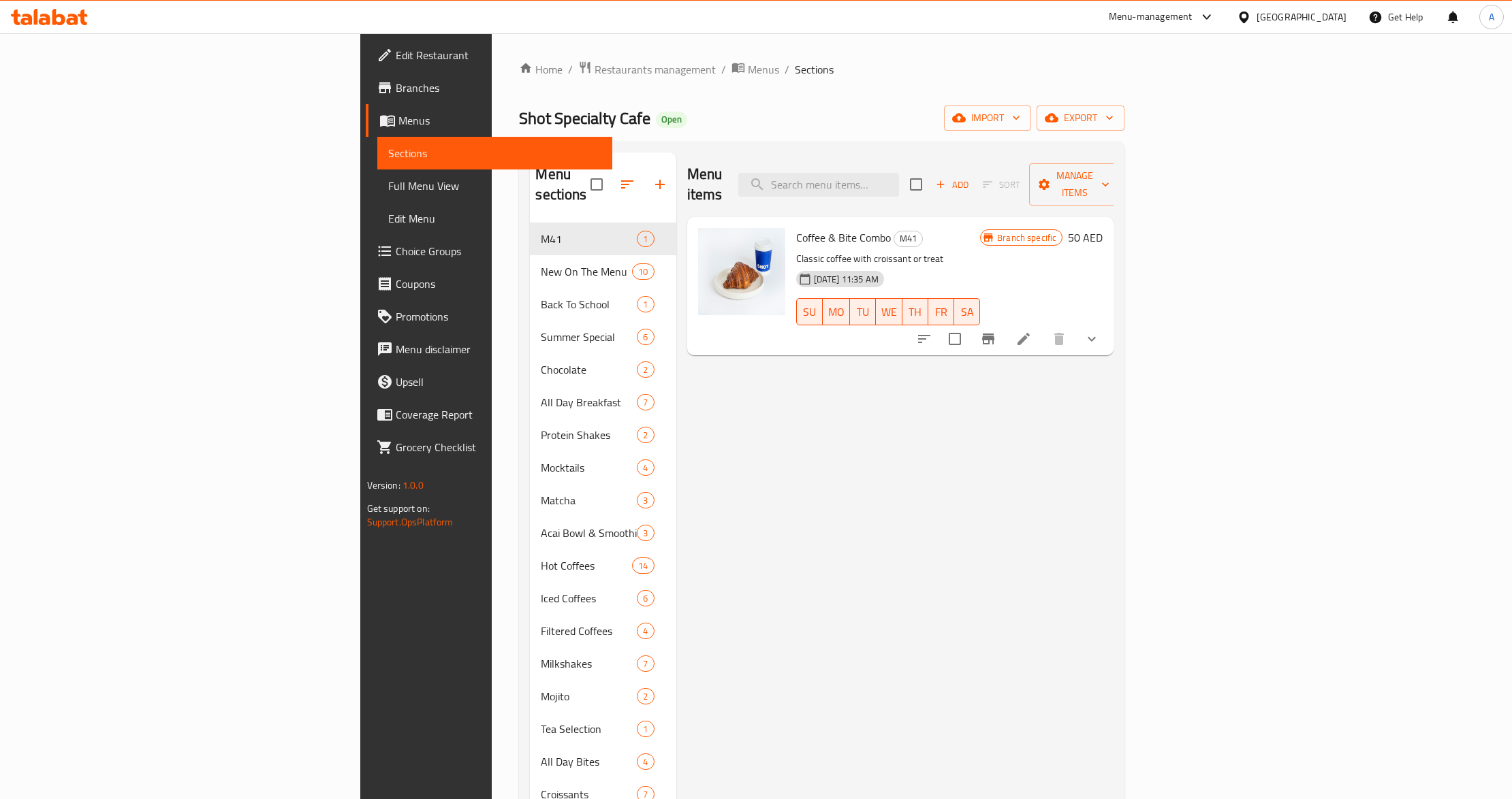
click at [920, 410] on div "Menu items Add Sort Manage items Coffee & Bite Combo M41 Classic coffee with cr…" at bounding box center [895, 552] width 438 height 799
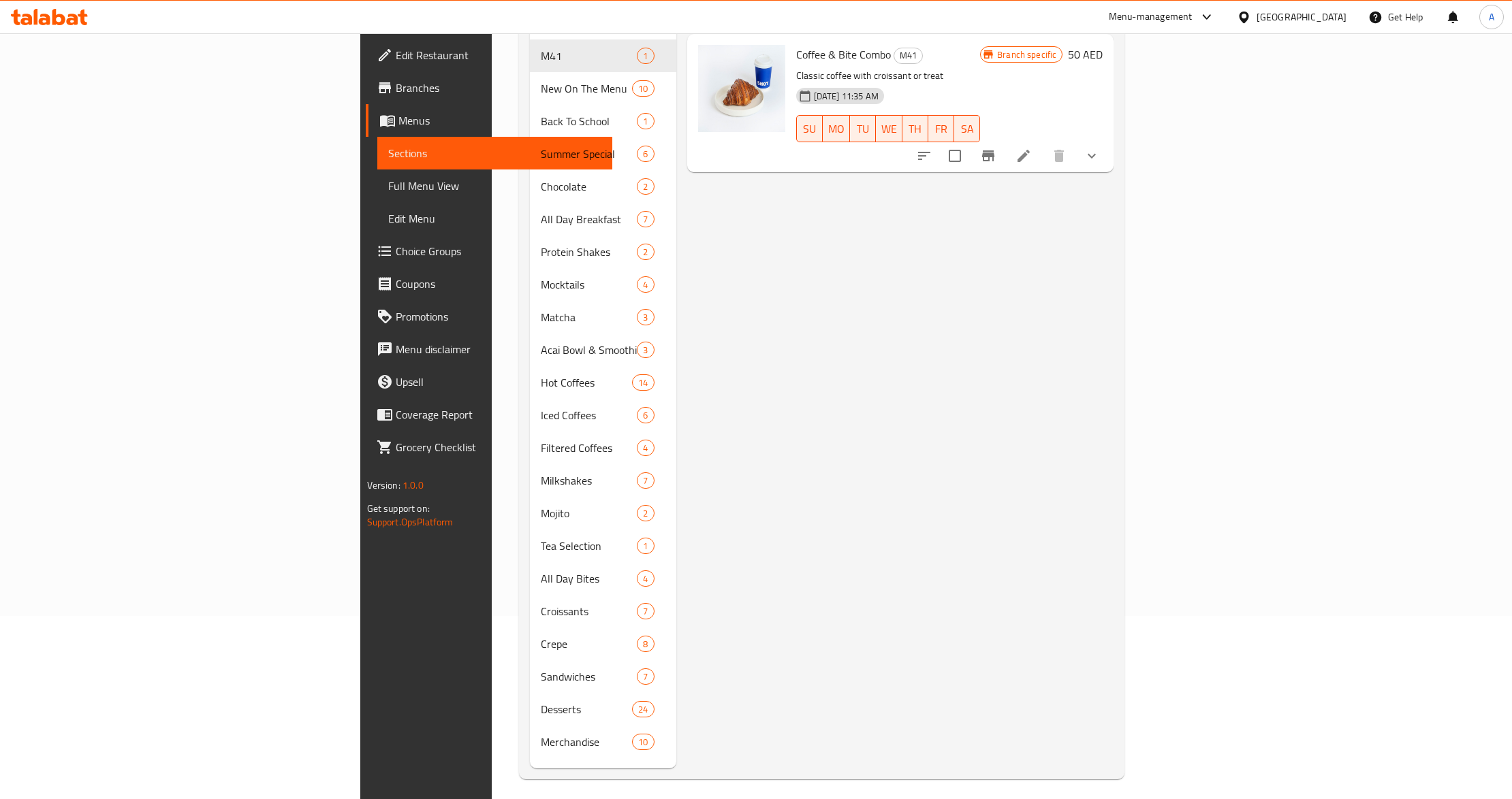
scroll to position [191, 0]
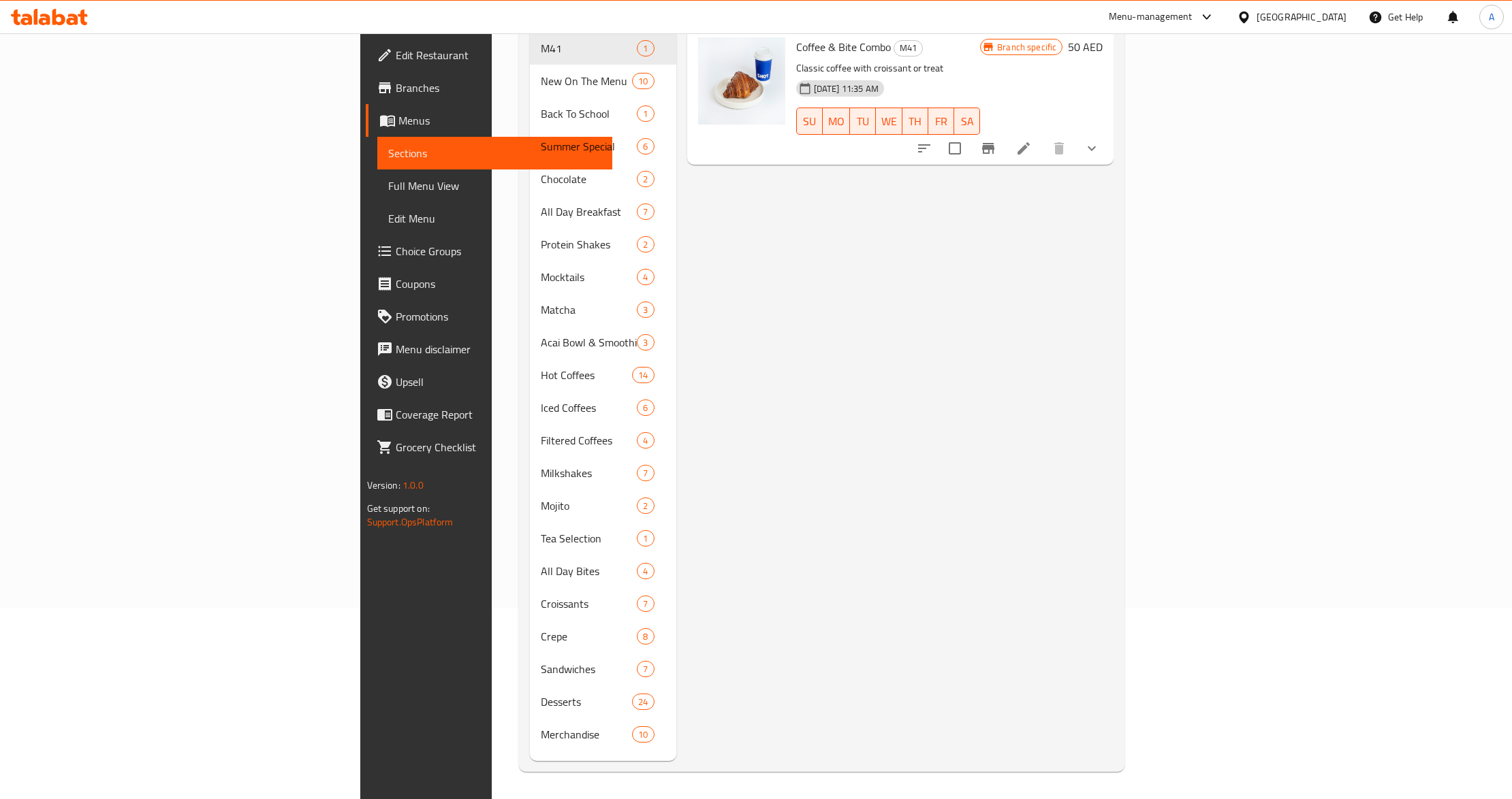
click at [924, 411] on div "Menu items Add Sort Manage items Coffee & Bite Combo M41 Classic coffee with cr…" at bounding box center [895, 361] width 438 height 799
click at [395, 47] on span "Edit Restaurant" at bounding box center [498, 55] width 206 height 16
